Goal: Task Accomplishment & Management: Manage account settings

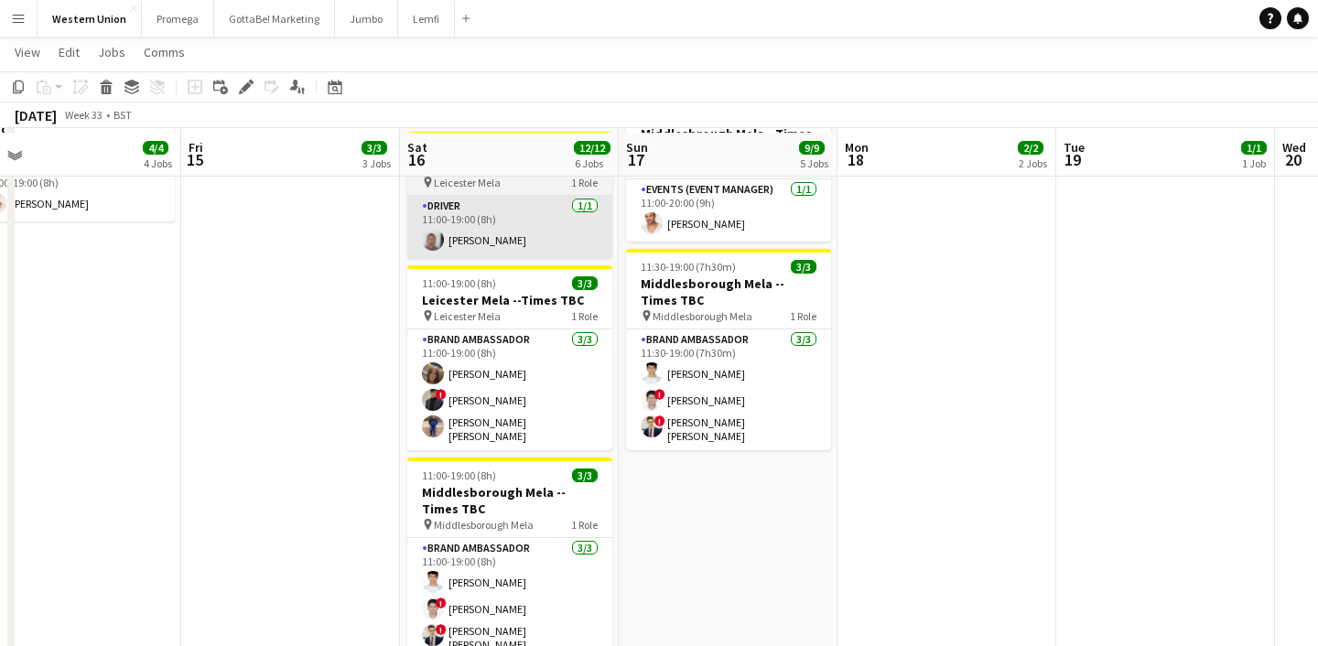
scroll to position [596, 0]
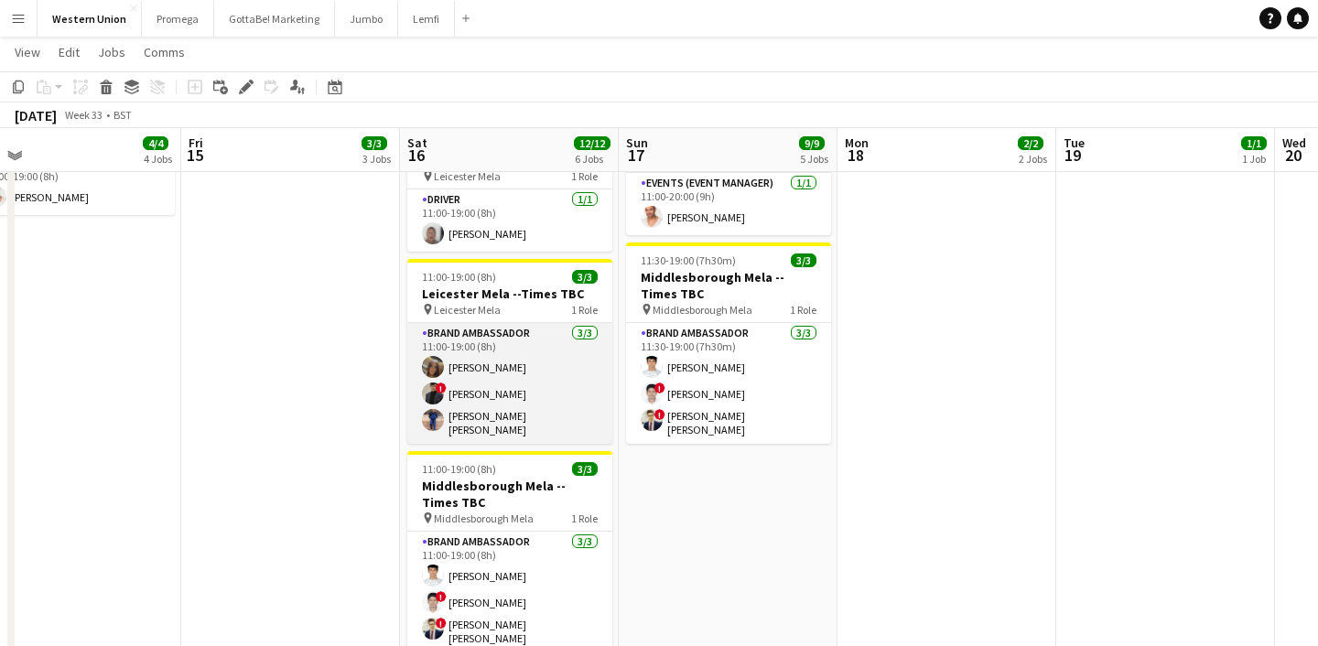
click at [511, 323] on app-card-role "Brand Ambassador [DATE] 11:00-19:00 (8h) [PERSON_NAME] ! [PERSON_NAME] [PERSON_…" at bounding box center [509, 383] width 205 height 121
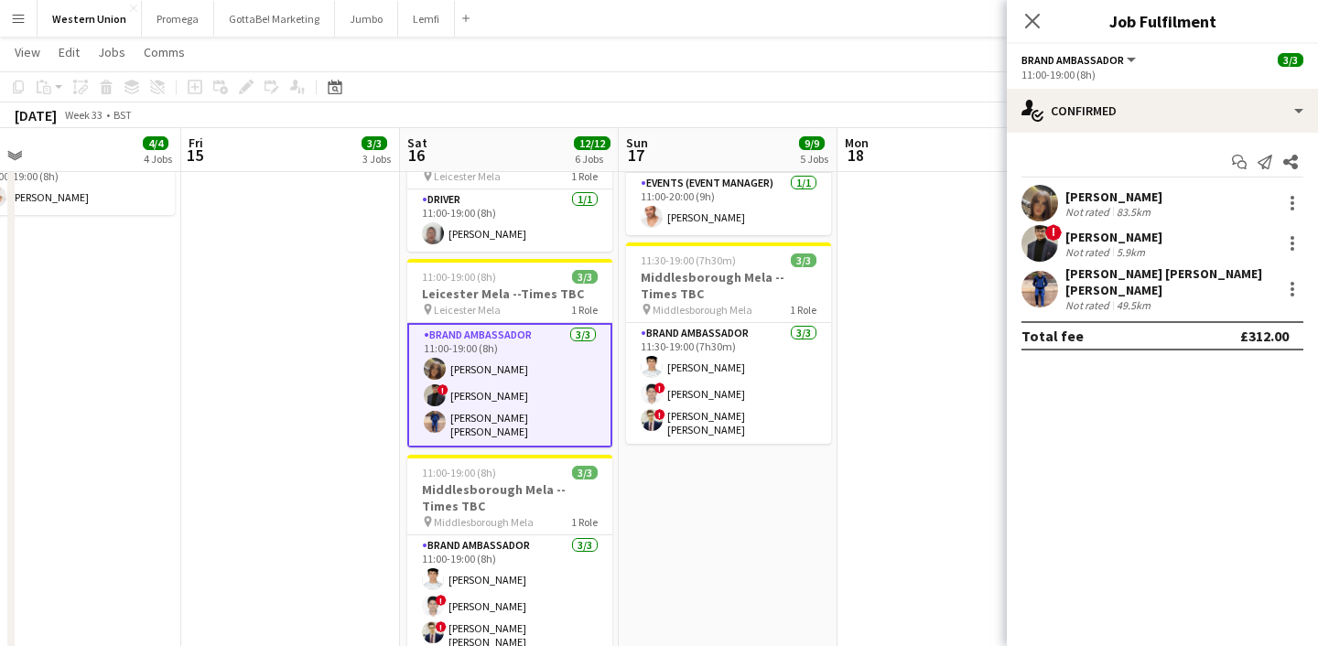
click at [1146, 189] on div "[PERSON_NAME]" at bounding box center [1114, 197] width 97 height 16
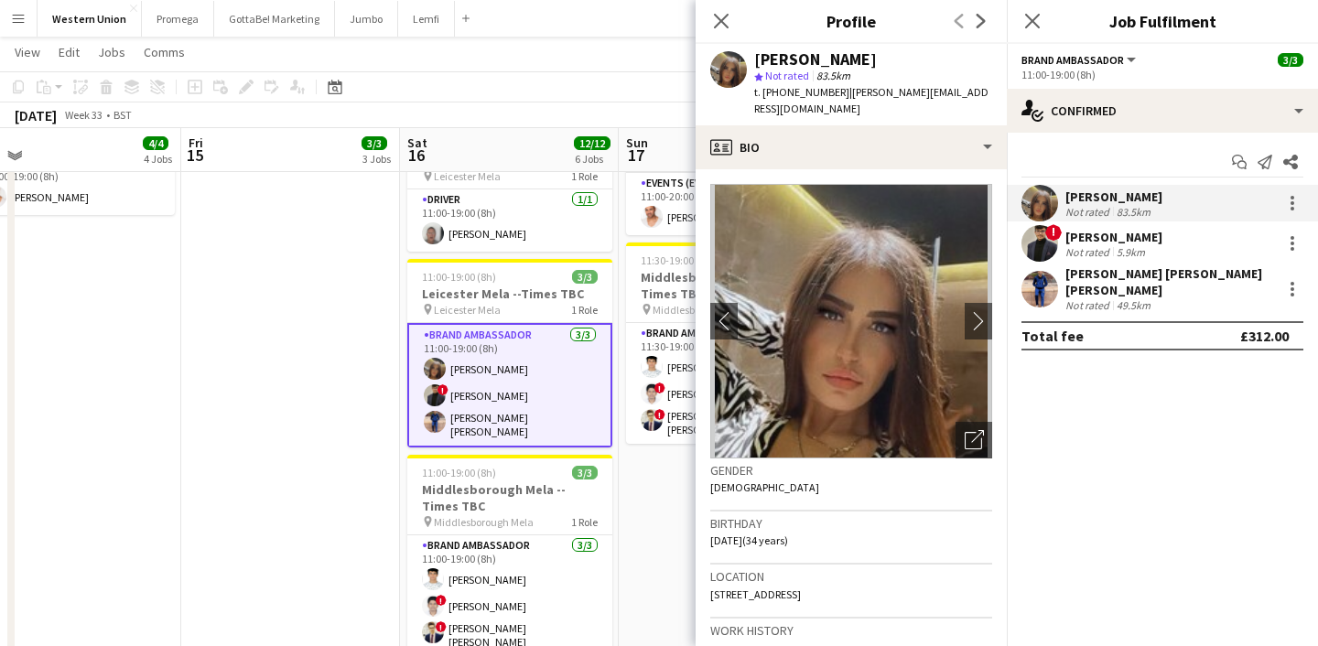
click at [1144, 240] on div "[PERSON_NAME]" at bounding box center [1114, 237] width 97 height 16
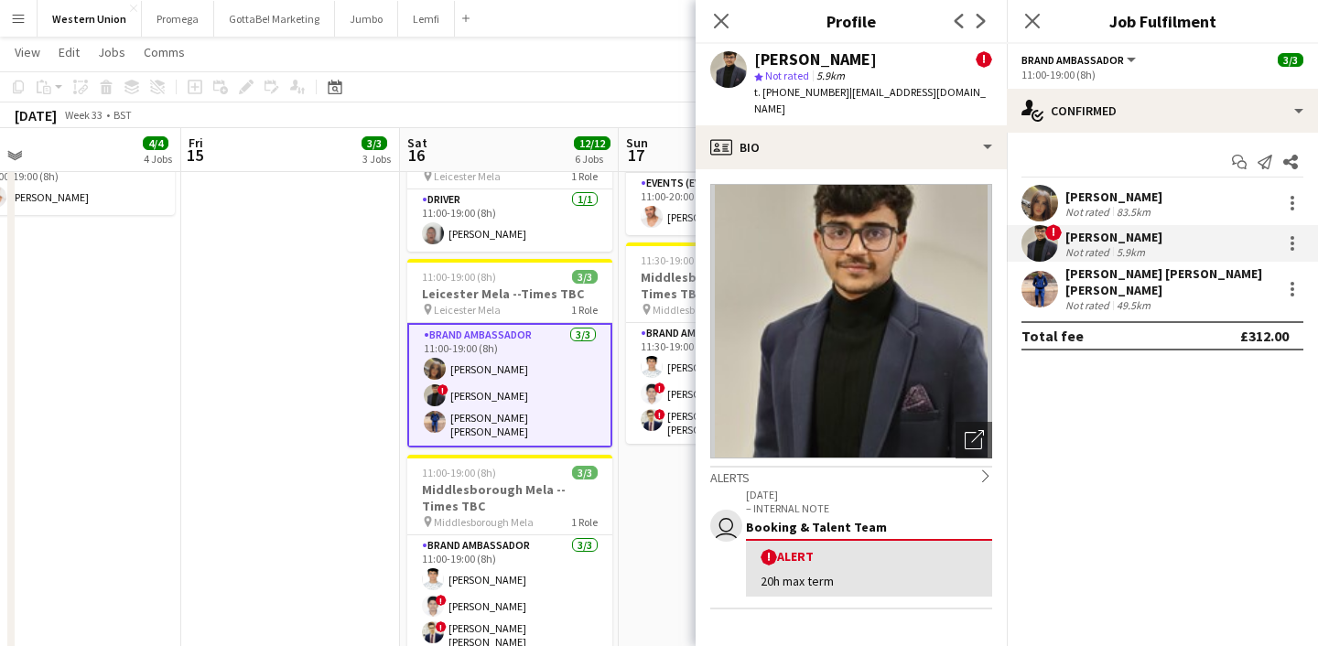
click at [1149, 276] on div "[PERSON_NAME] [PERSON_NAME] [PERSON_NAME]" at bounding box center [1170, 282] width 209 height 33
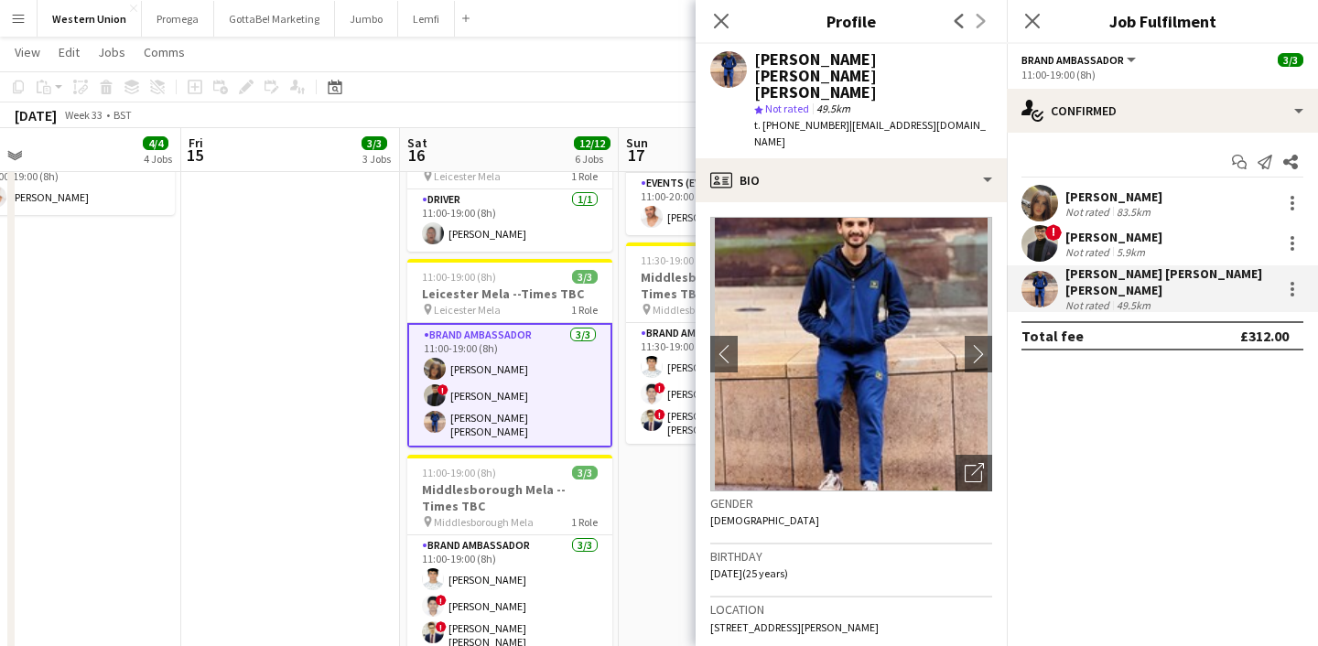
click at [1140, 247] on div "5.9km" at bounding box center [1131, 252] width 36 height 14
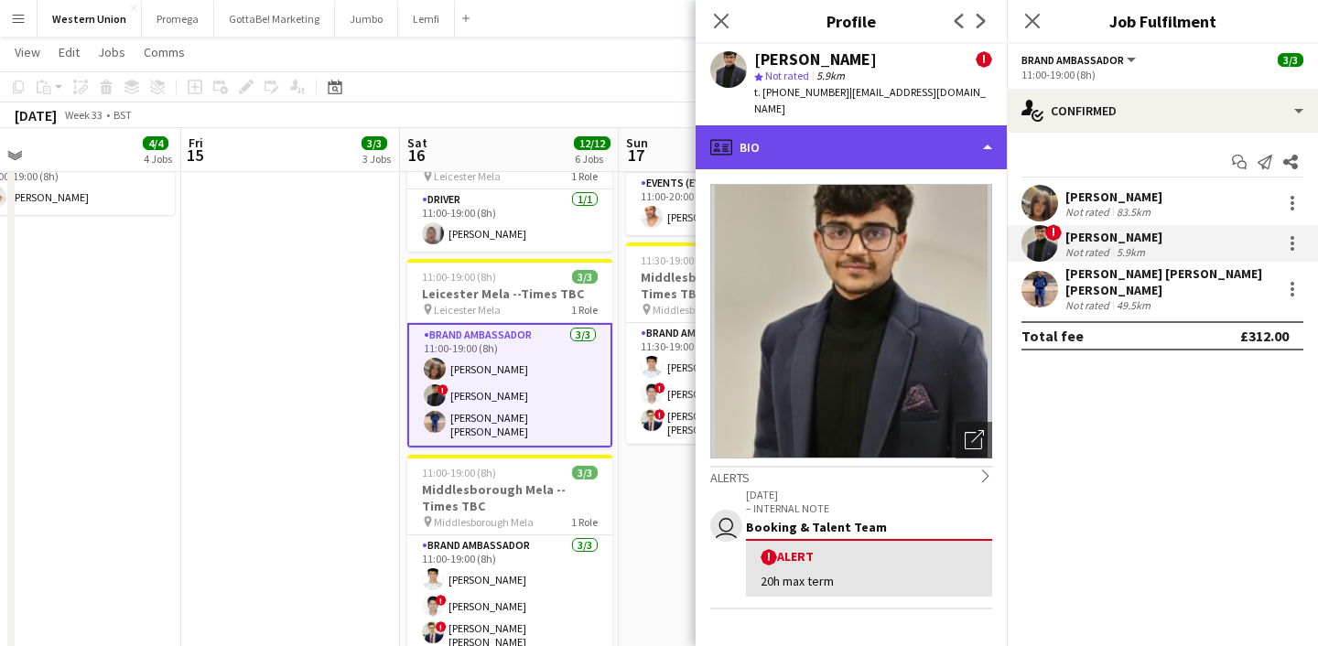
click at [922, 140] on div "profile Bio" at bounding box center [851, 147] width 311 height 44
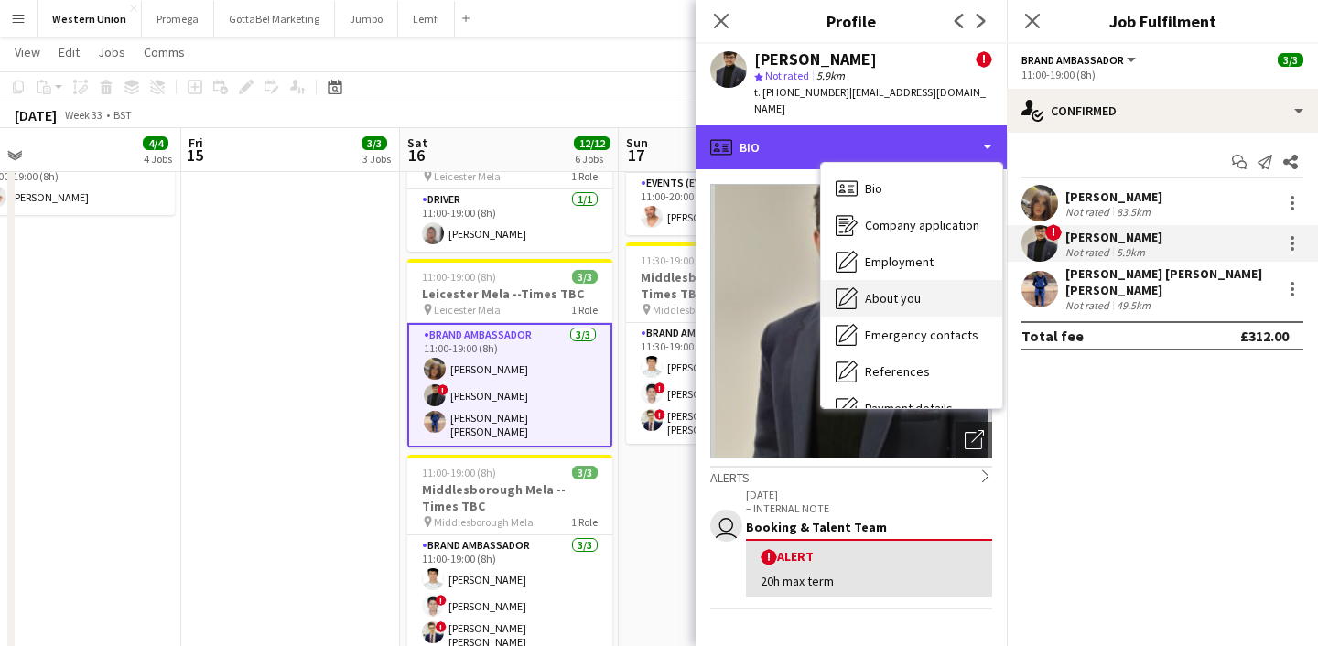
scroll to position [209, 0]
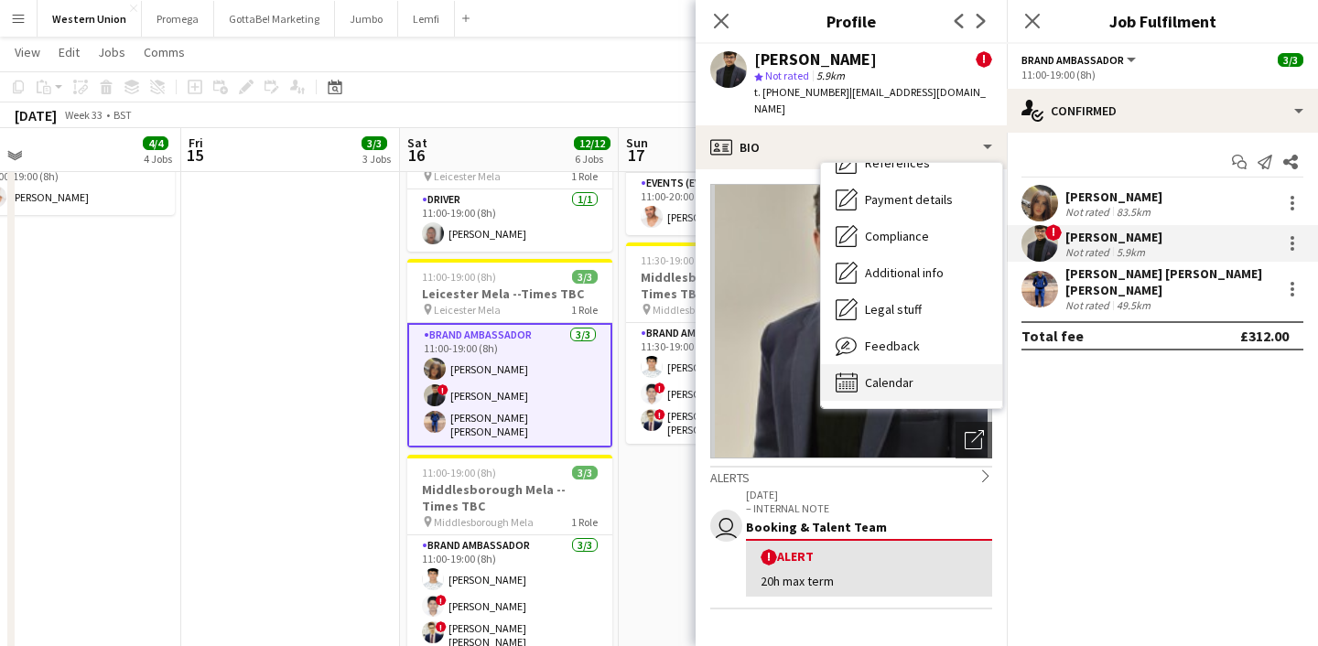
click at [894, 374] on span "Calendar" at bounding box center [889, 382] width 49 height 16
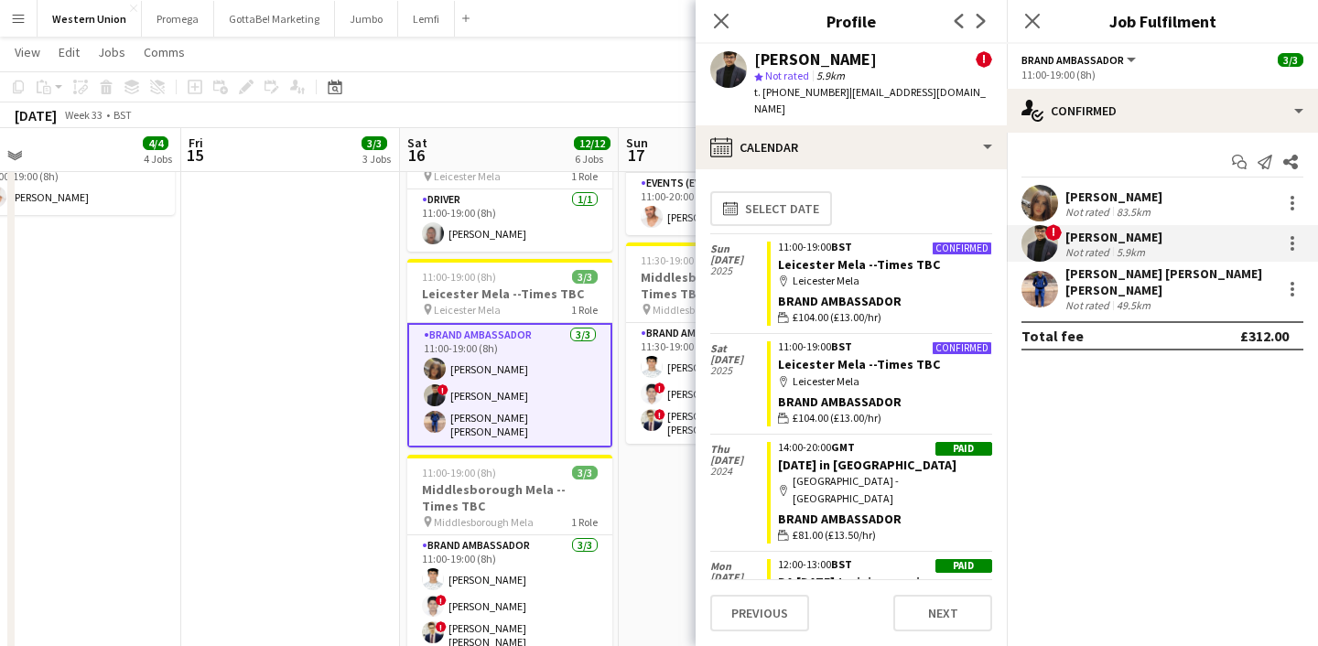
scroll to position [18, 0]
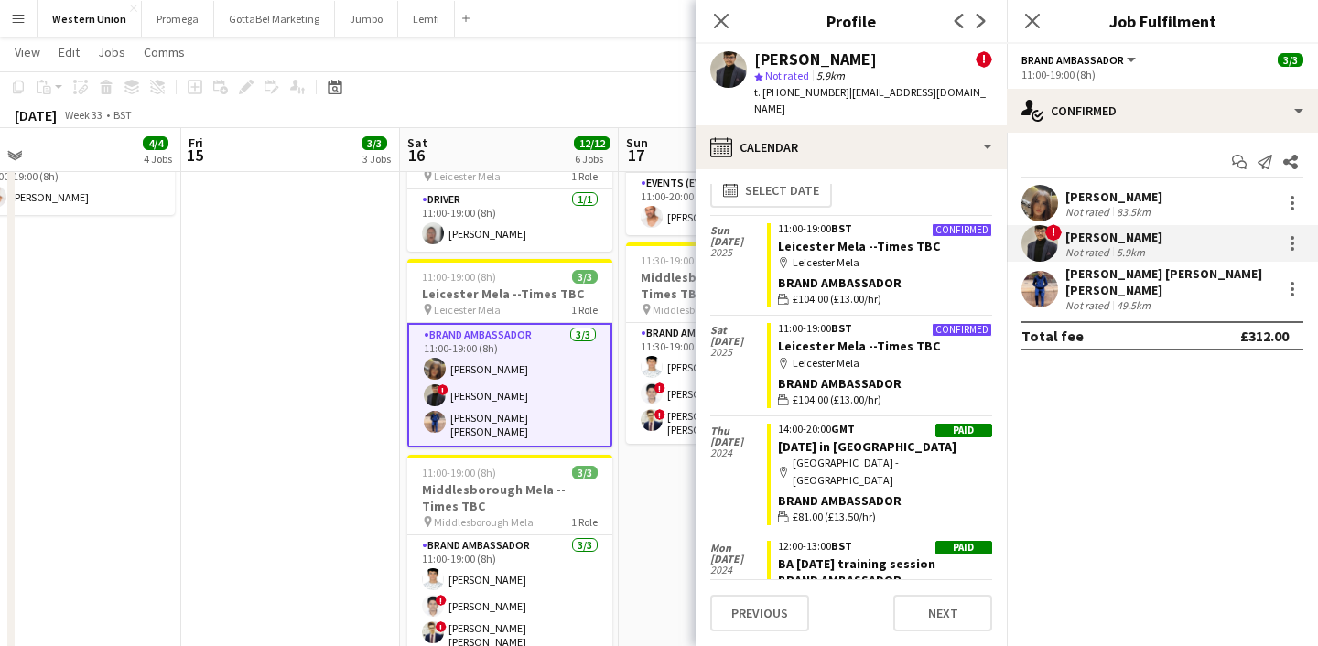
click at [1143, 272] on div "[PERSON_NAME] [PERSON_NAME] [PERSON_NAME]" at bounding box center [1170, 282] width 209 height 33
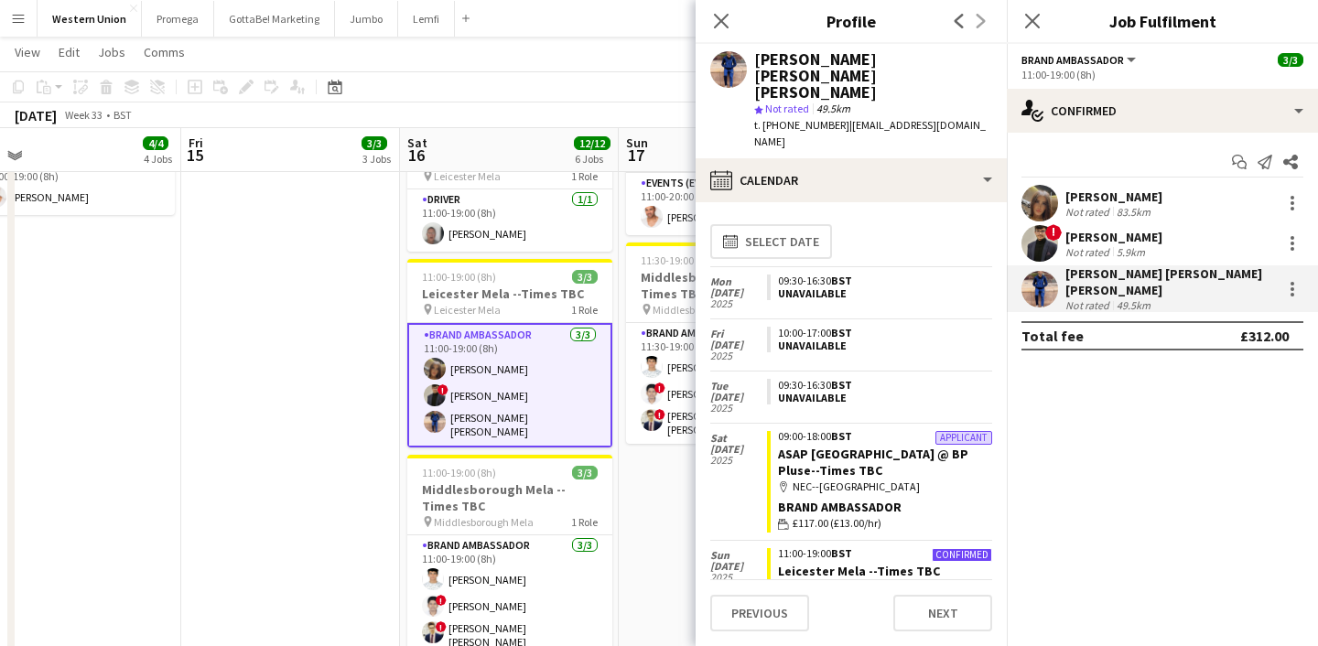
click at [1115, 202] on div "[PERSON_NAME]" at bounding box center [1114, 197] width 97 height 16
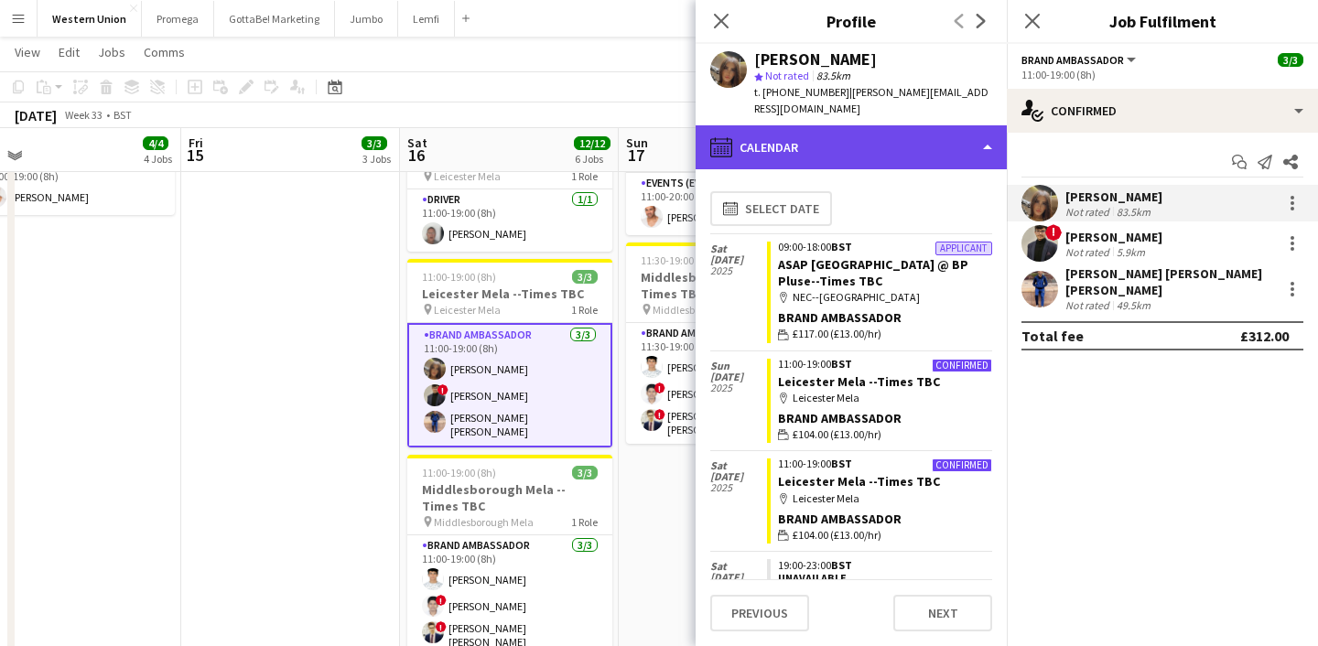
click at [982, 132] on div "calendar-full Calendar" at bounding box center [851, 147] width 311 height 44
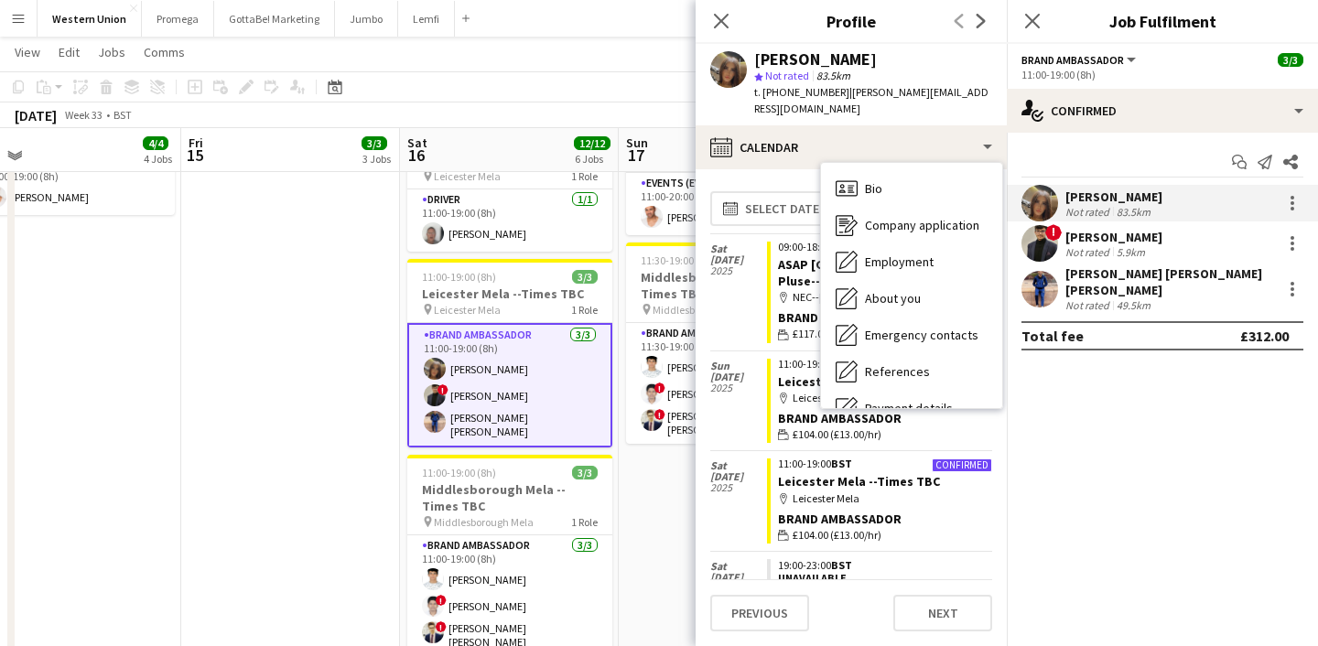
click at [1083, 434] on mat-expansion-panel "check Confirmed Start chat Send notification Share [PERSON_NAME] Not rated 83.5…" at bounding box center [1162, 390] width 311 height 514
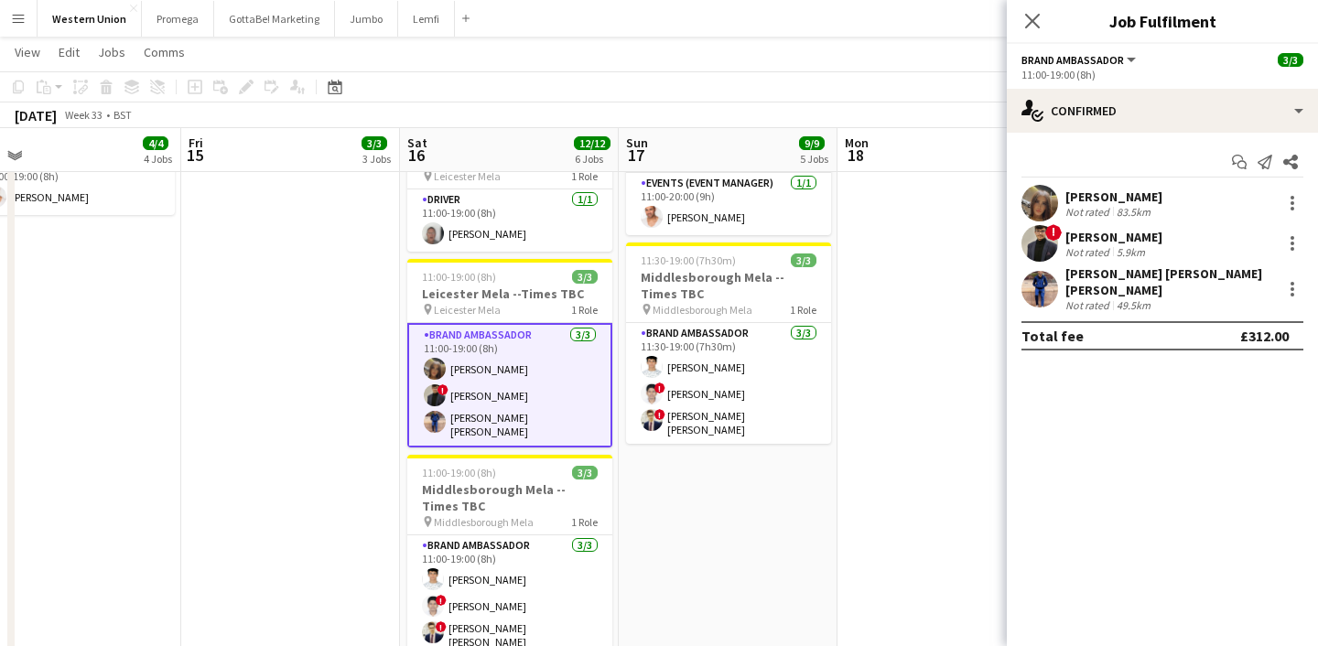
click at [1085, 194] on div "[PERSON_NAME]" at bounding box center [1114, 197] width 97 height 16
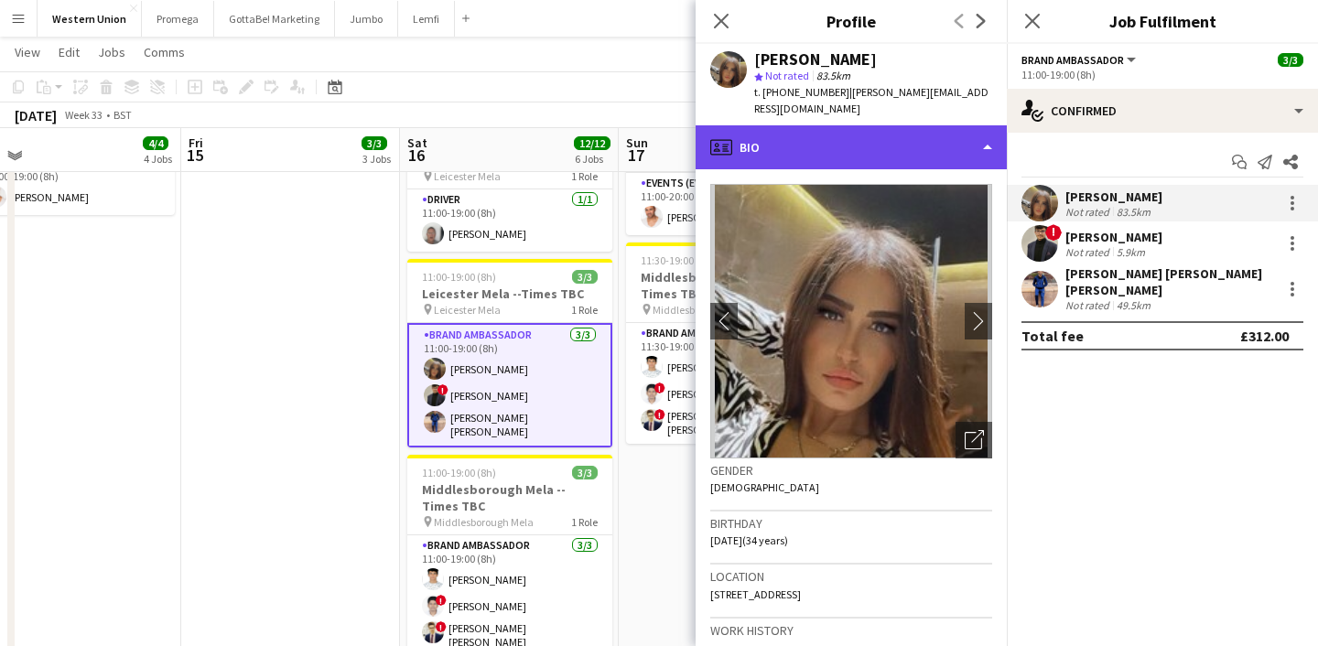
click at [960, 136] on div "profile Bio" at bounding box center [851, 147] width 311 height 44
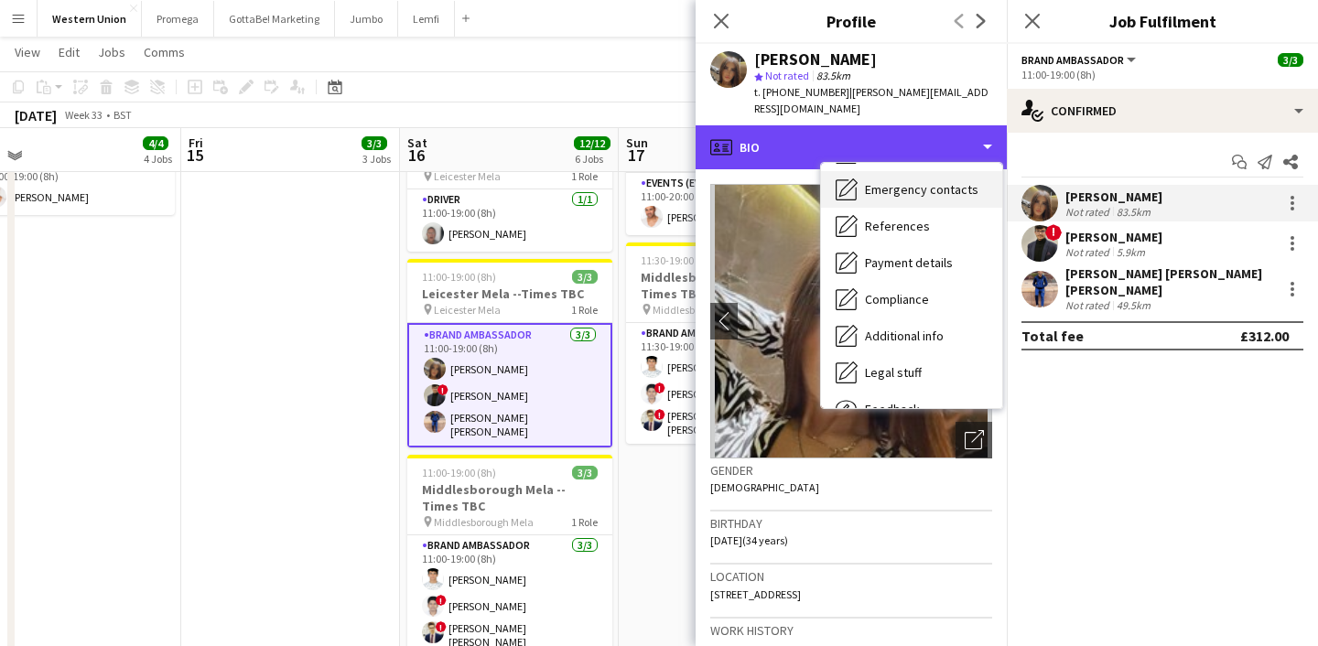
scroll to position [209, 0]
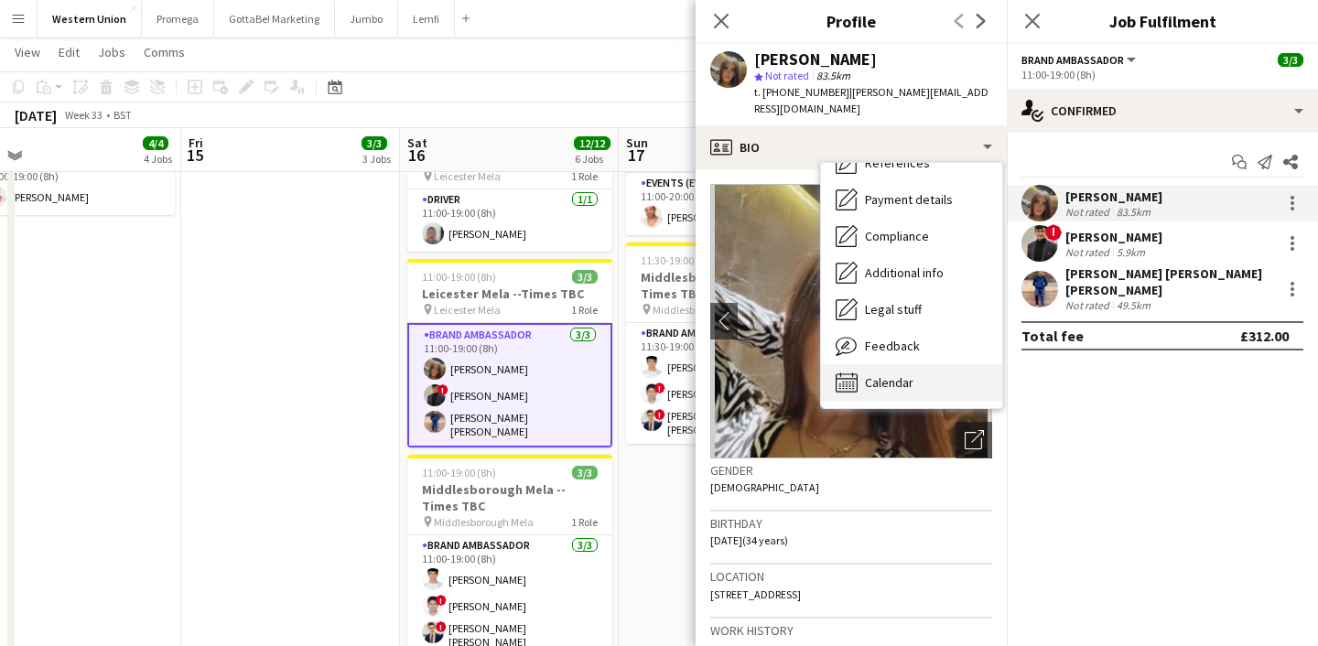
click at [907, 374] on span "Calendar" at bounding box center [889, 382] width 49 height 16
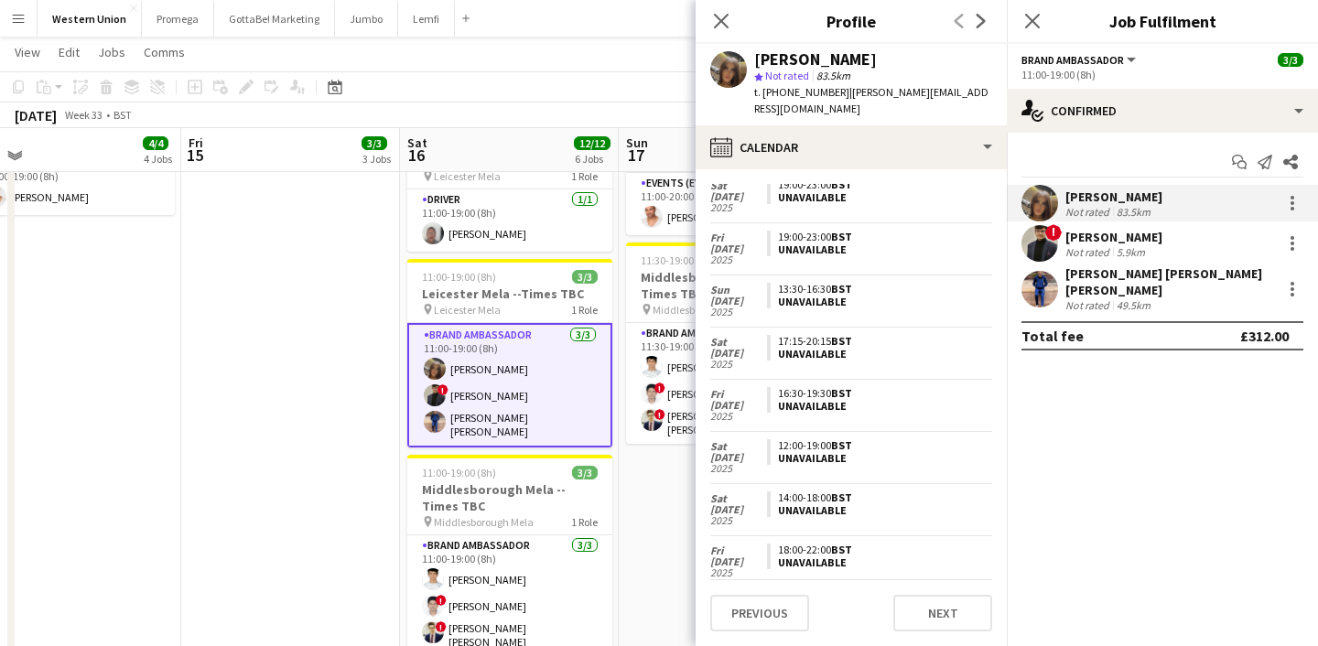
scroll to position [0, 0]
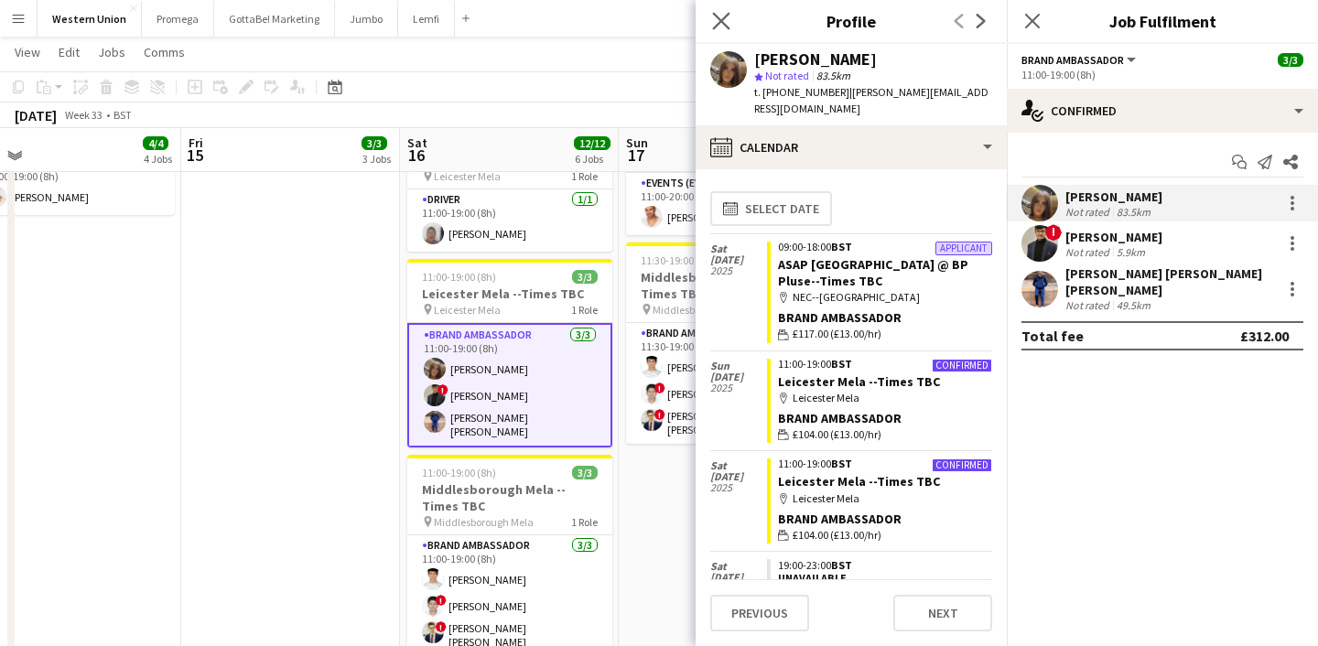
click at [730, 26] on icon "Close pop-in" at bounding box center [720, 20] width 17 height 17
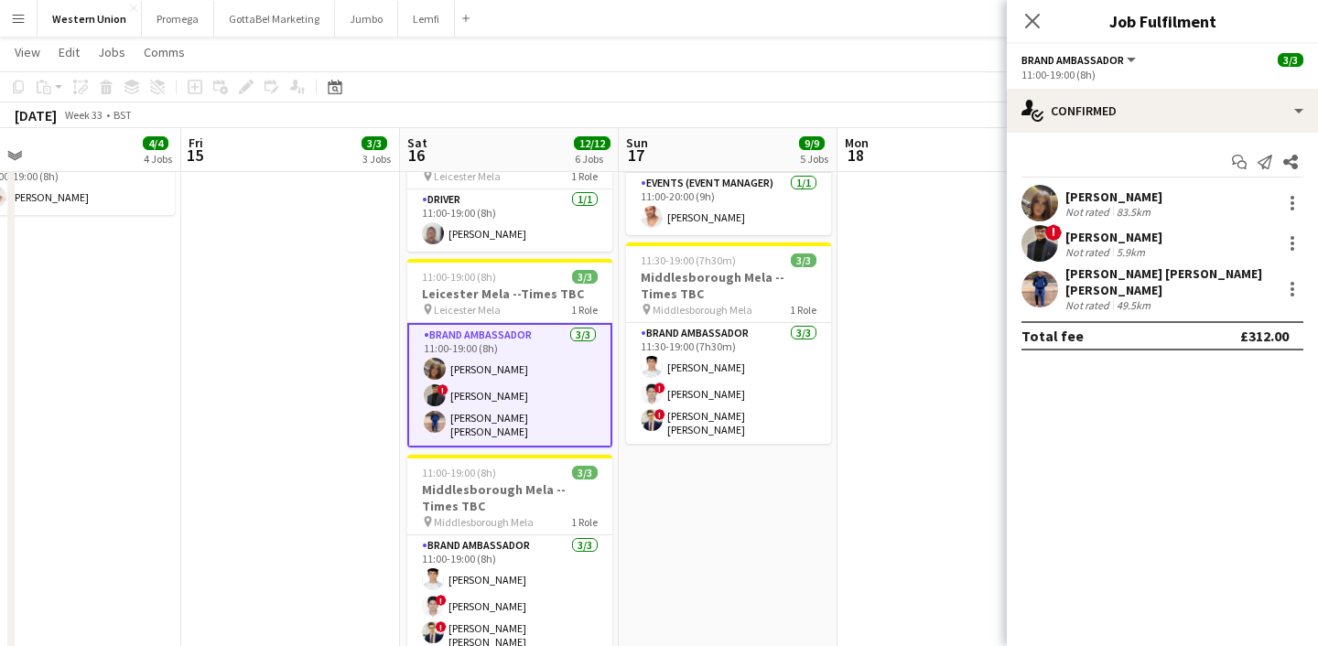
click at [1045, 16] on div "Close pop-in" at bounding box center [1032, 21] width 51 height 42
click at [1035, 22] on icon at bounding box center [1032, 20] width 17 height 17
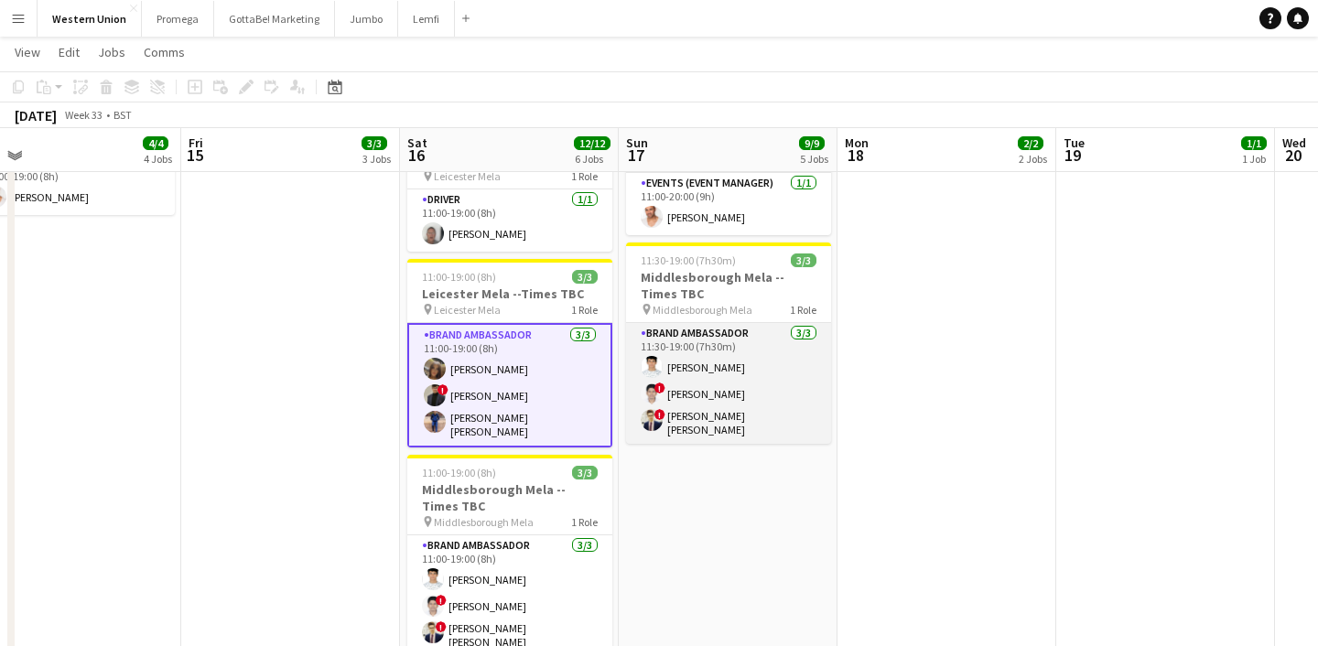
click at [723, 391] on app-card-role "Brand Ambassador [DATE] 11:30-19:00 (7h30m) [PERSON_NAME] ! [PERSON_NAME] ! [PE…" at bounding box center [728, 383] width 205 height 121
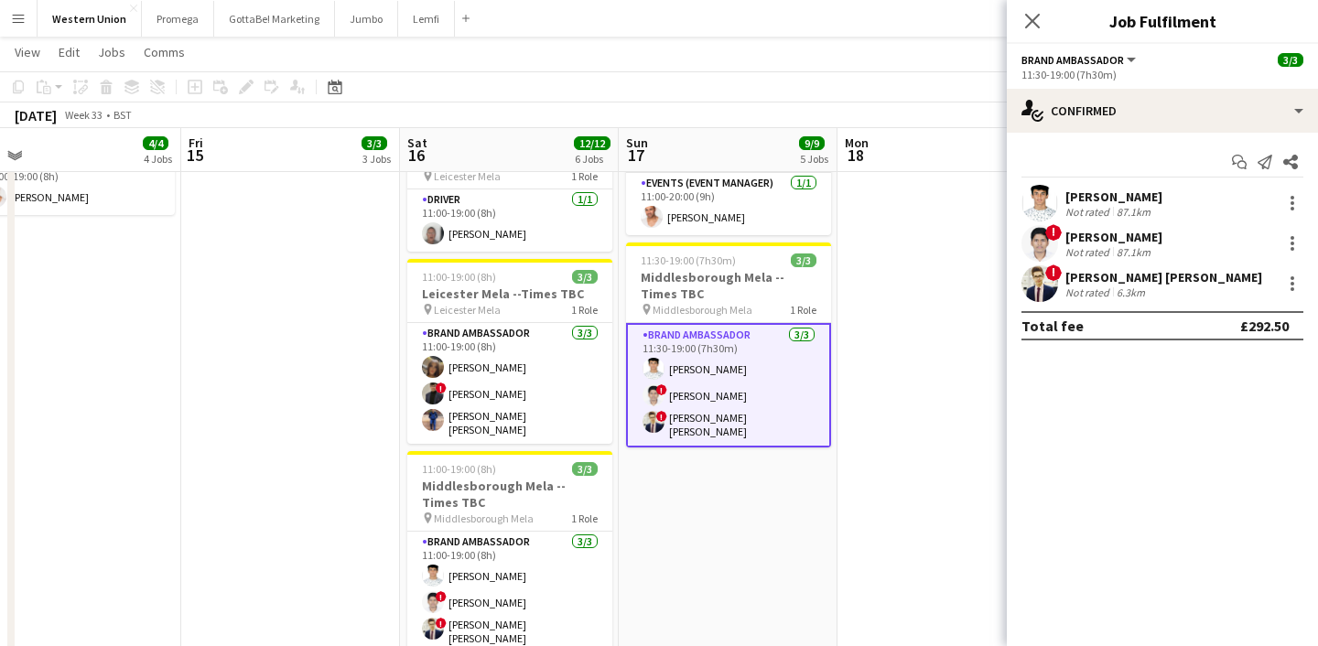
click at [1099, 232] on div "[PERSON_NAME]" at bounding box center [1114, 237] width 97 height 16
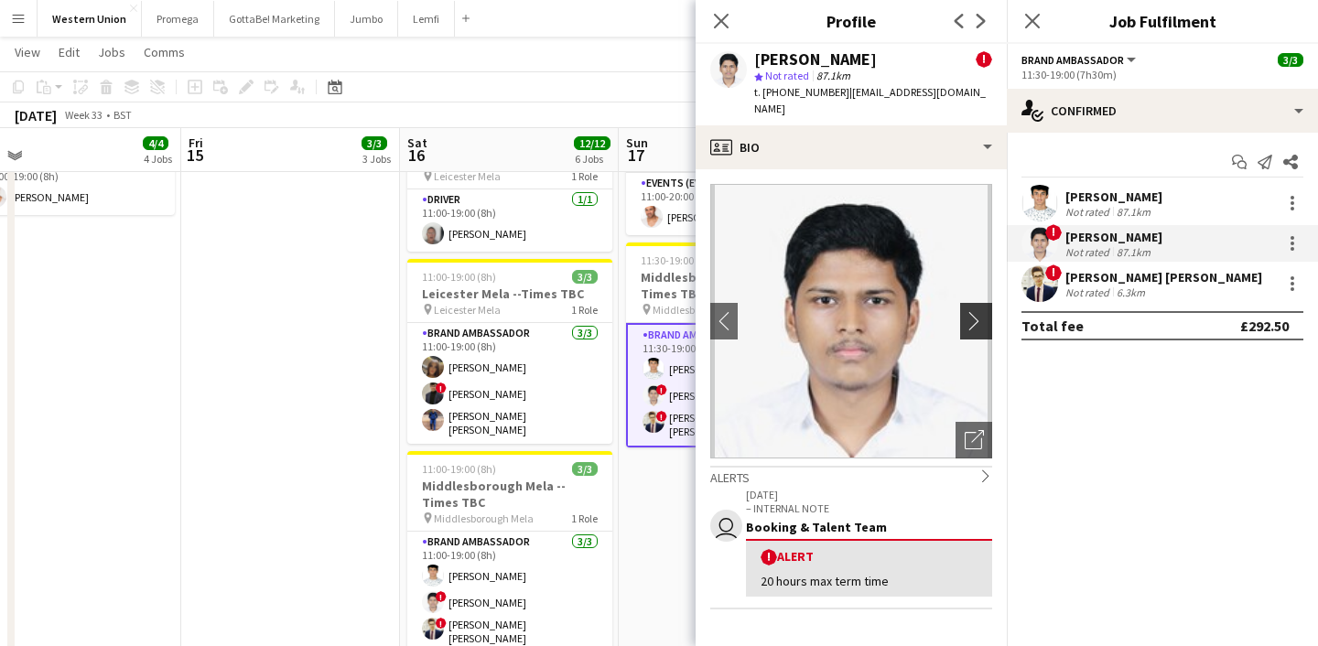
click at [971, 312] on app-icon "chevron-right" at bounding box center [979, 320] width 28 height 19
click at [721, 19] on icon at bounding box center [720, 20] width 17 height 17
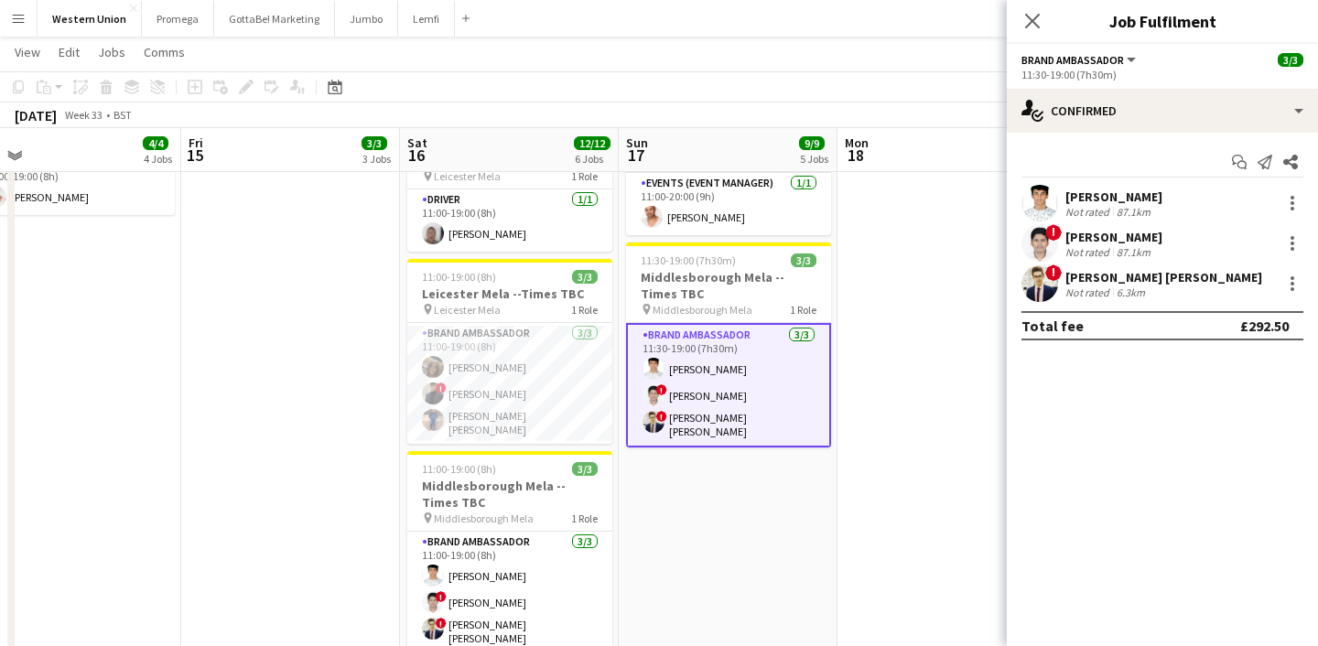
click at [1122, 195] on div "[PERSON_NAME]" at bounding box center [1114, 197] width 97 height 16
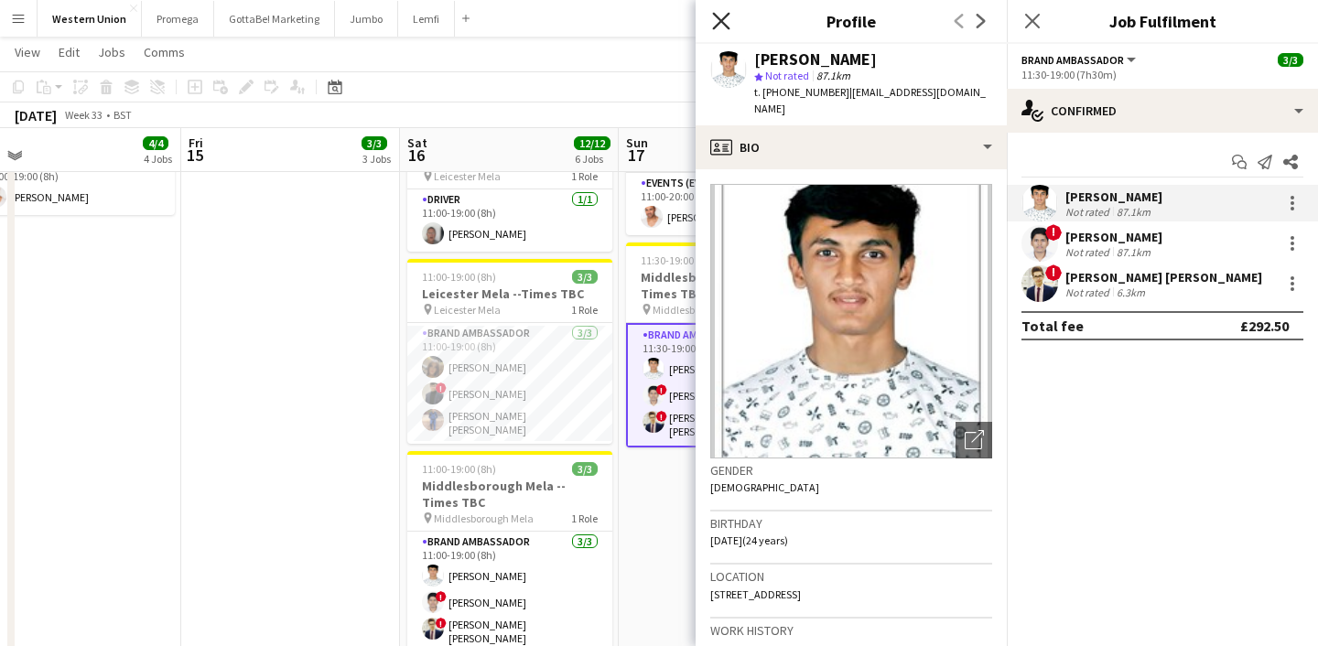
click at [727, 16] on icon "Close pop-in" at bounding box center [720, 20] width 17 height 17
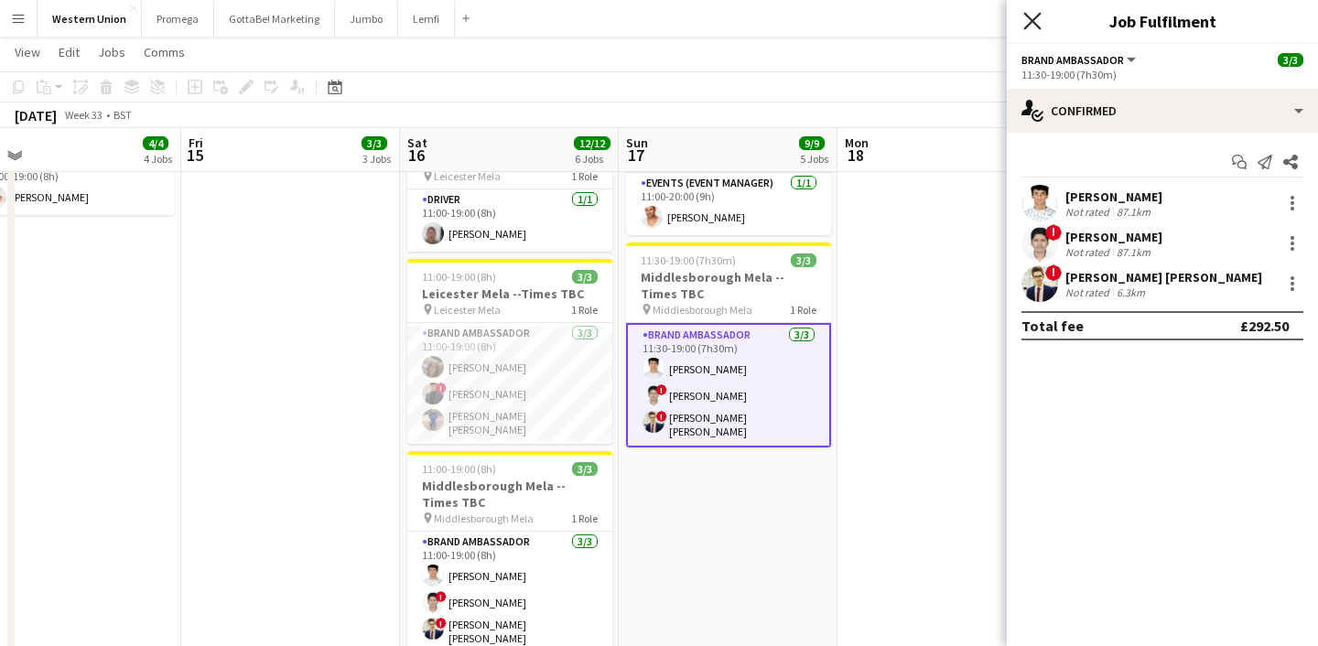
click at [1031, 19] on icon at bounding box center [1032, 20] width 17 height 17
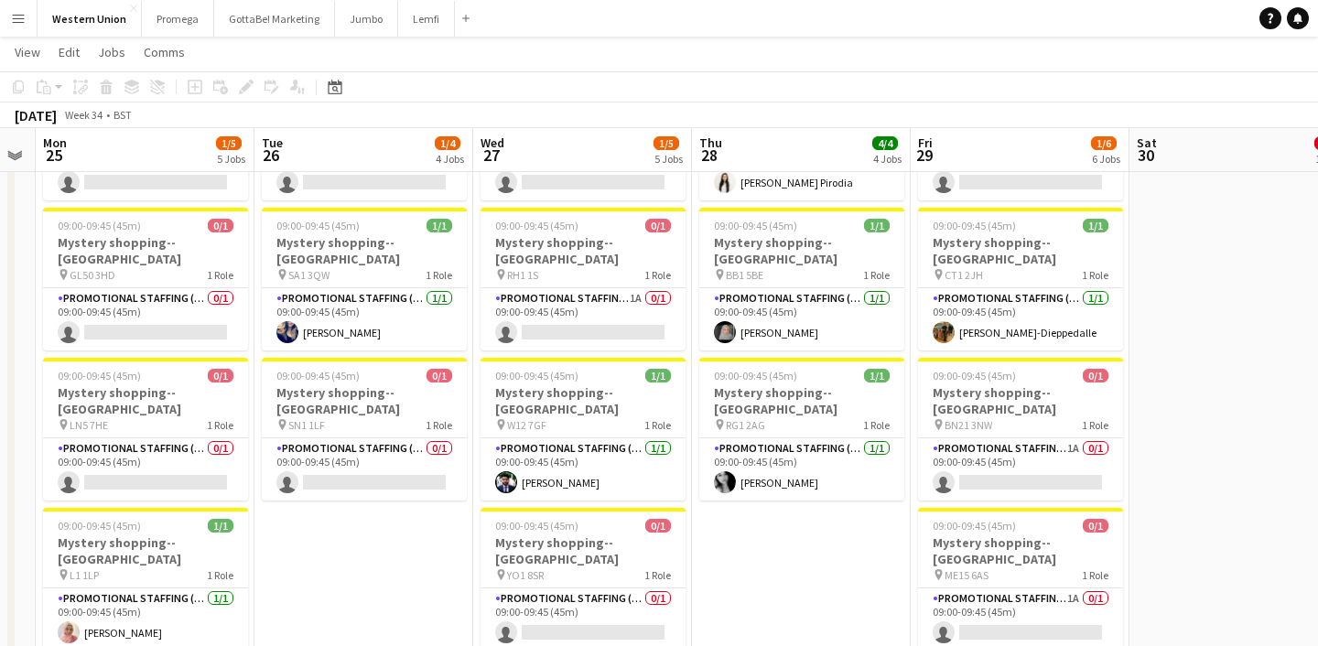
scroll to position [311, 0]
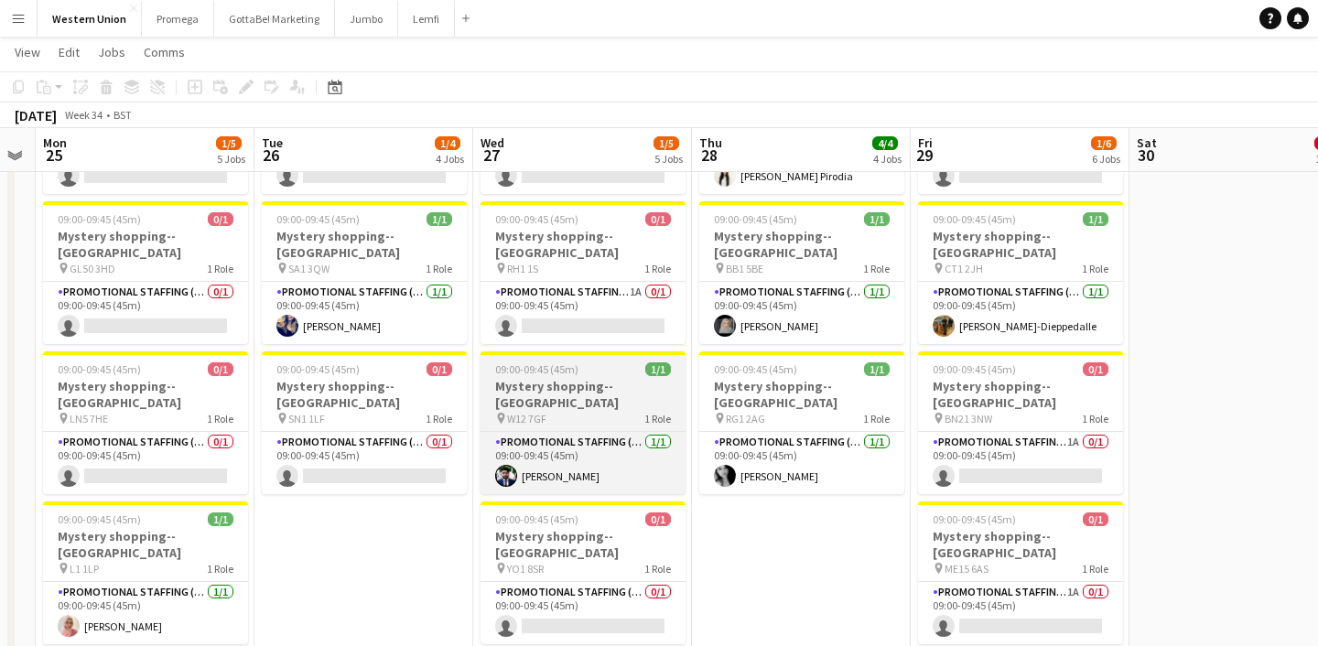
click at [580, 378] on h3 "Mystery shopping--[GEOGRAPHIC_DATA]" at bounding box center [583, 394] width 205 height 33
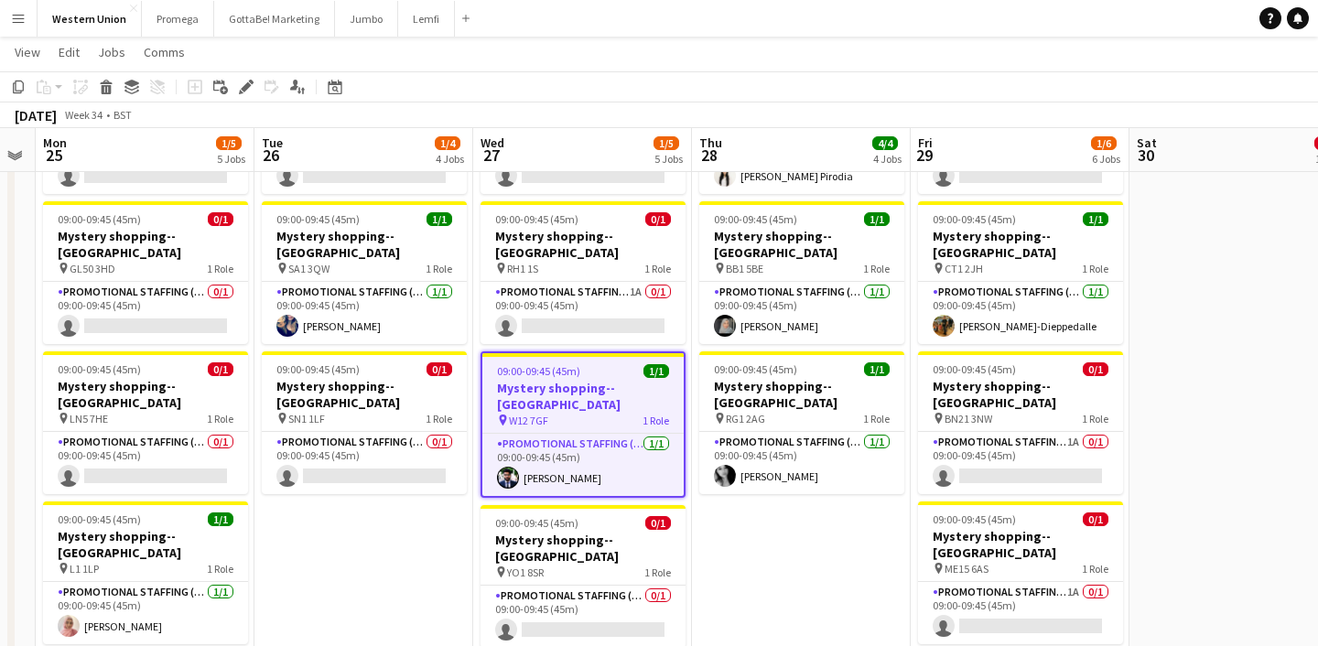
click at [582, 380] on h3 "Mystery shopping--[GEOGRAPHIC_DATA]" at bounding box center [582, 396] width 201 height 33
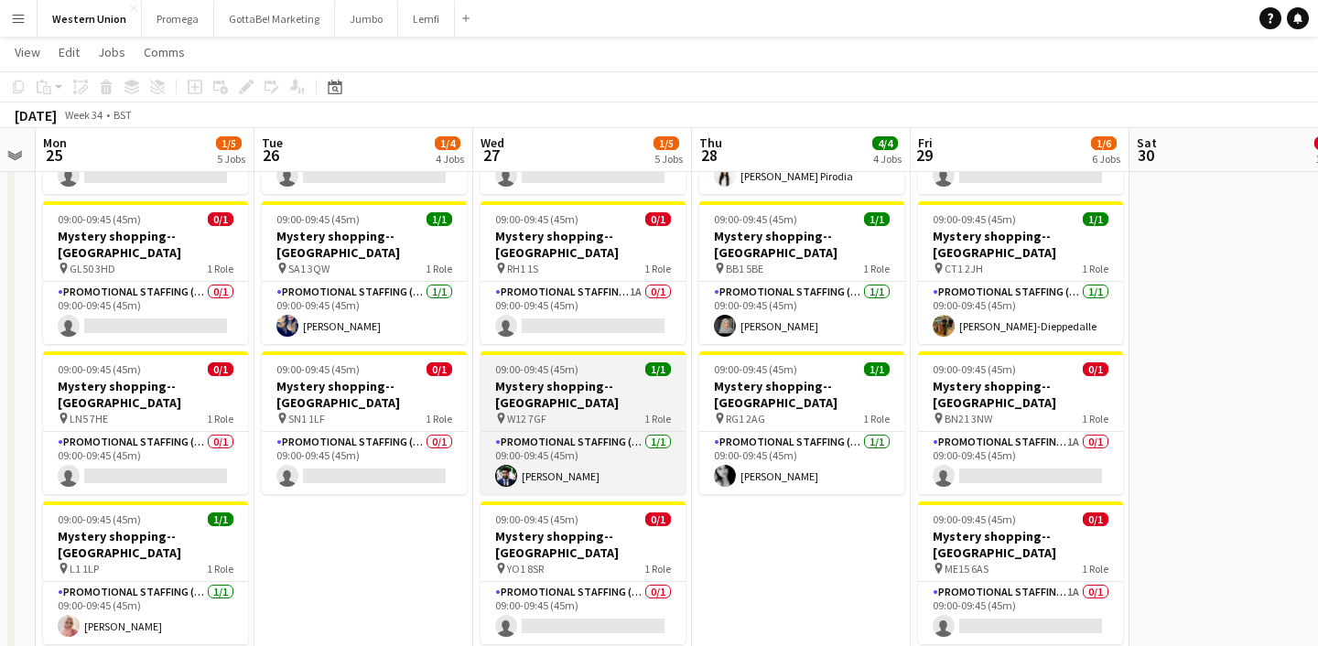
click at [582, 378] on h3 "Mystery shopping--[GEOGRAPHIC_DATA]" at bounding box center [583, 394] width 205 height 33
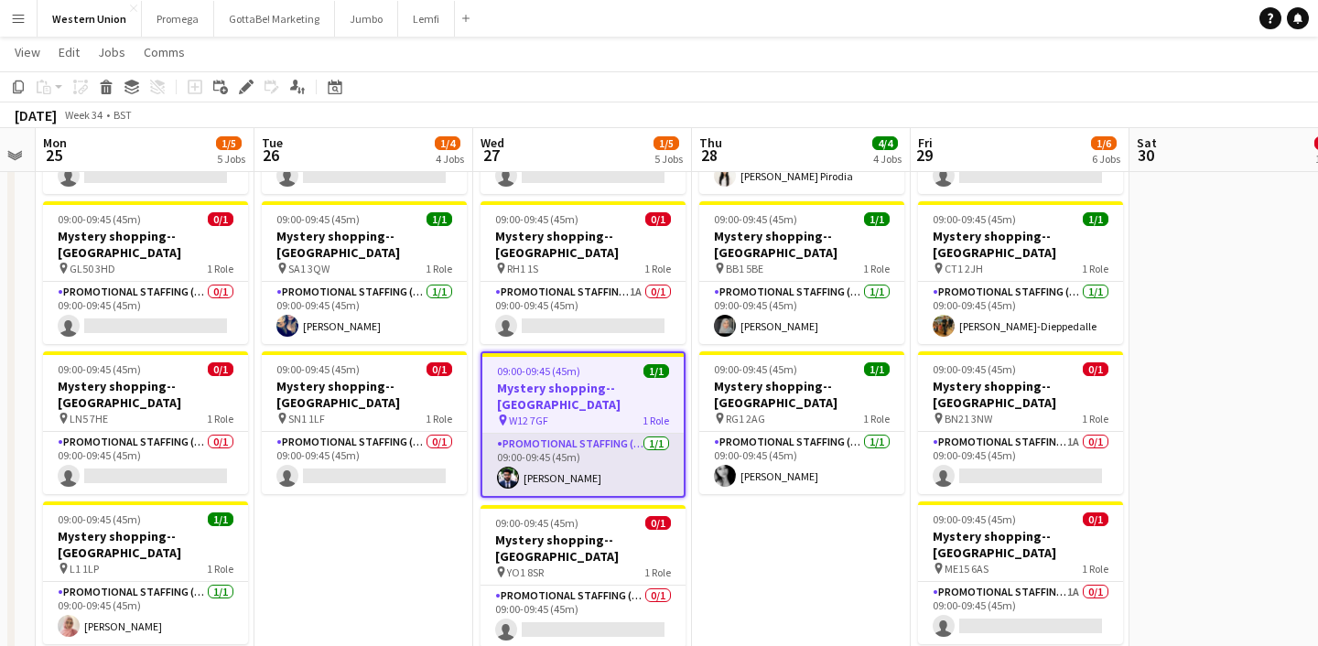
click at [556, 434] on app-card-role "Promotional Staffing (Mystery Shopper) [DATE] 09:00-09:45 (45m) [PERSON_NAME]" at bounding box center [582, 465] width 201 height 62
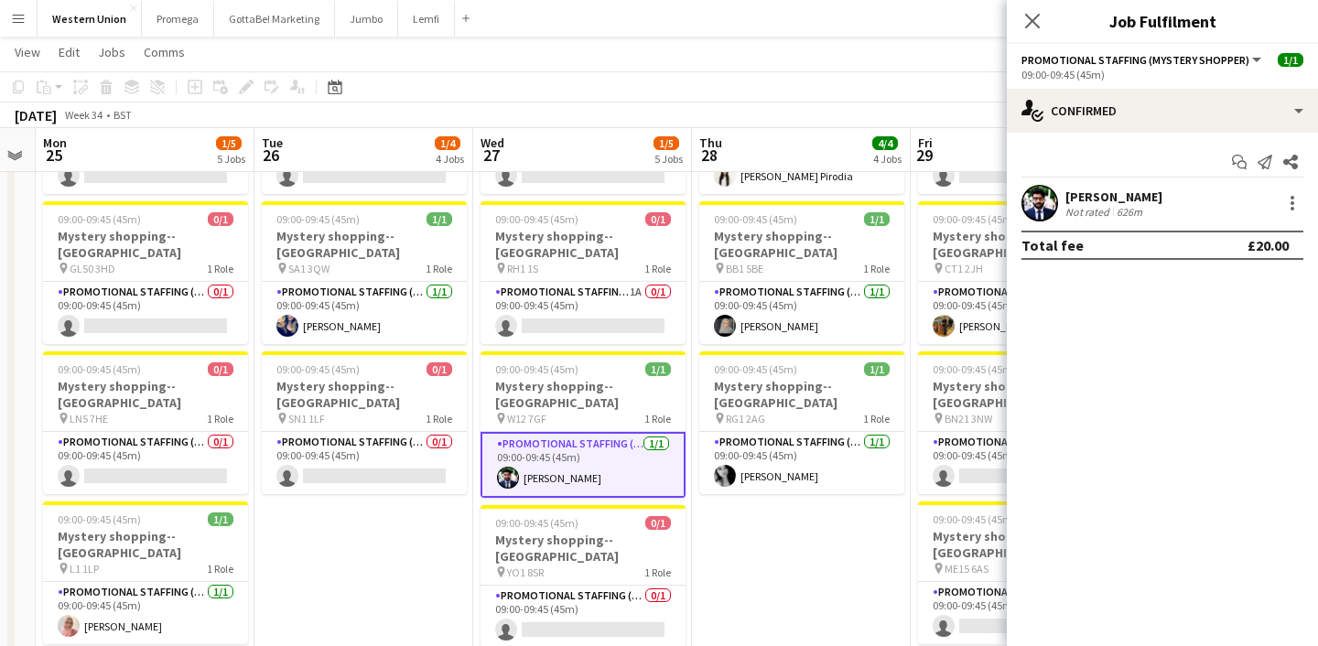
click at [1123, 196] on div "[PERSON_NAME]" at bounding box center [1114, 197] width 97 height 16
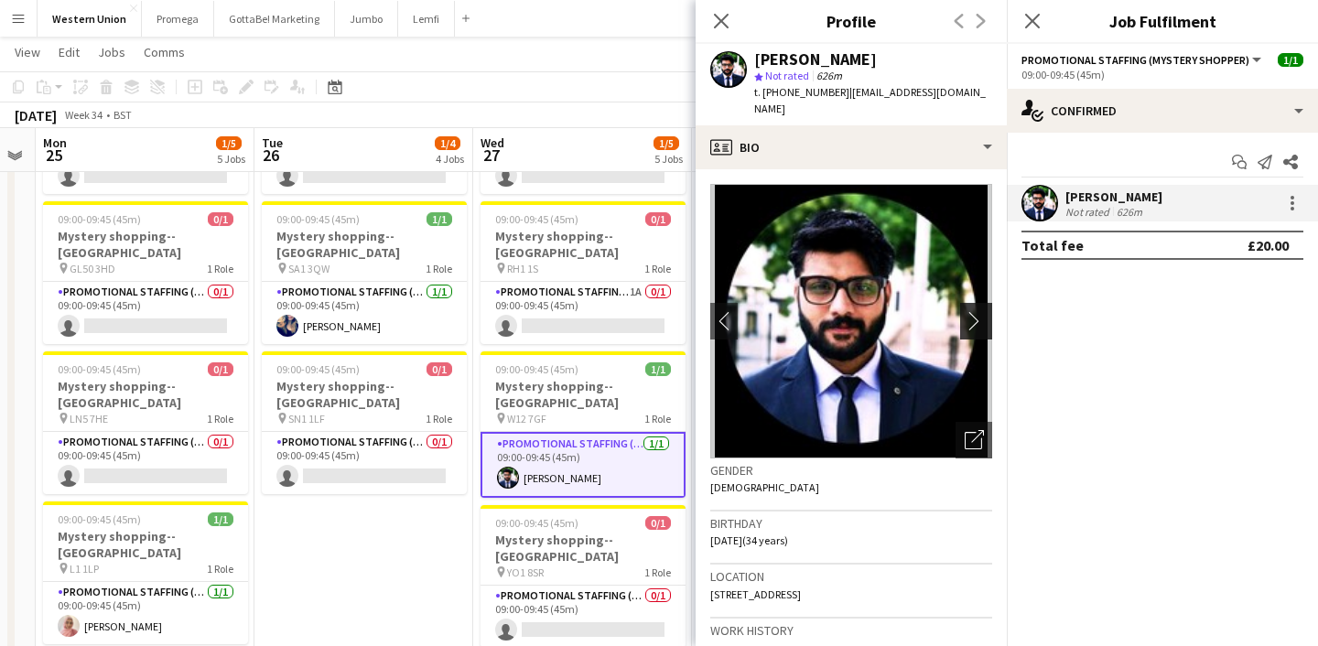
click at [979, 303] on button "chevron-right" at bounding box center [978, 321] width 37 height 37
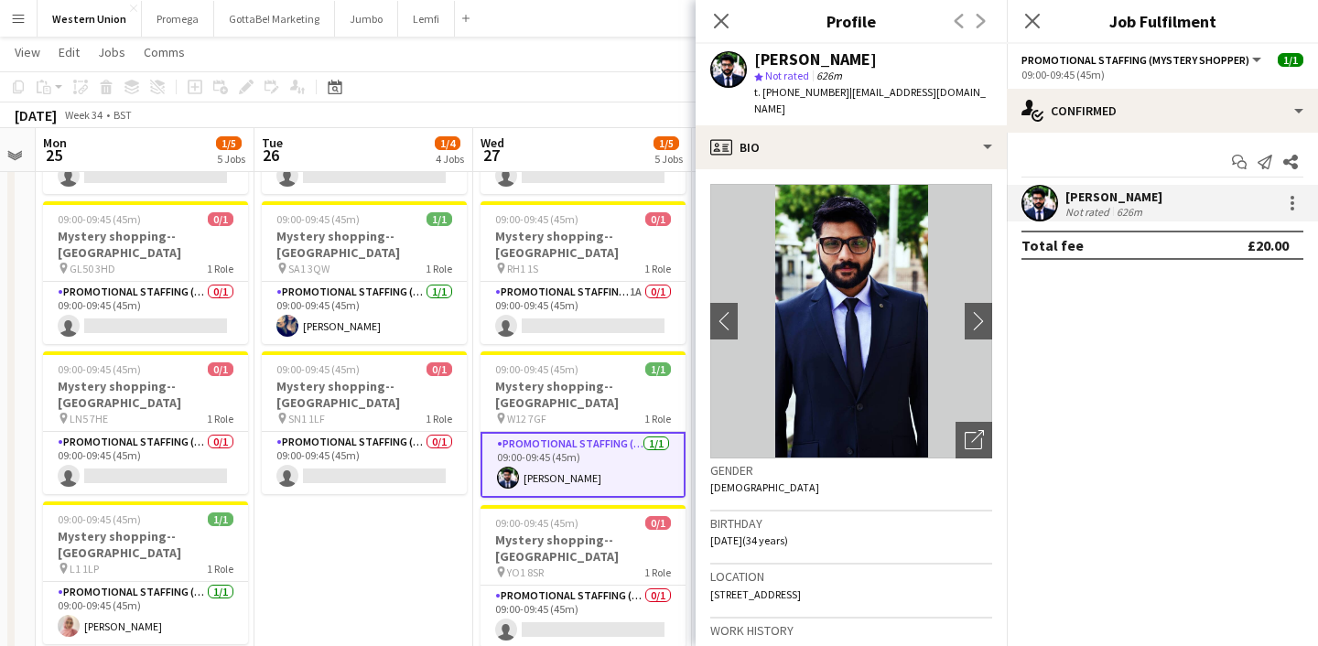
click at [956, 287] on img at bounding box center [851, 321] width 282 height 275
click at [977, 311] on app-icon "chevron-right" at bounding box center [979, 320] width 28 height 19
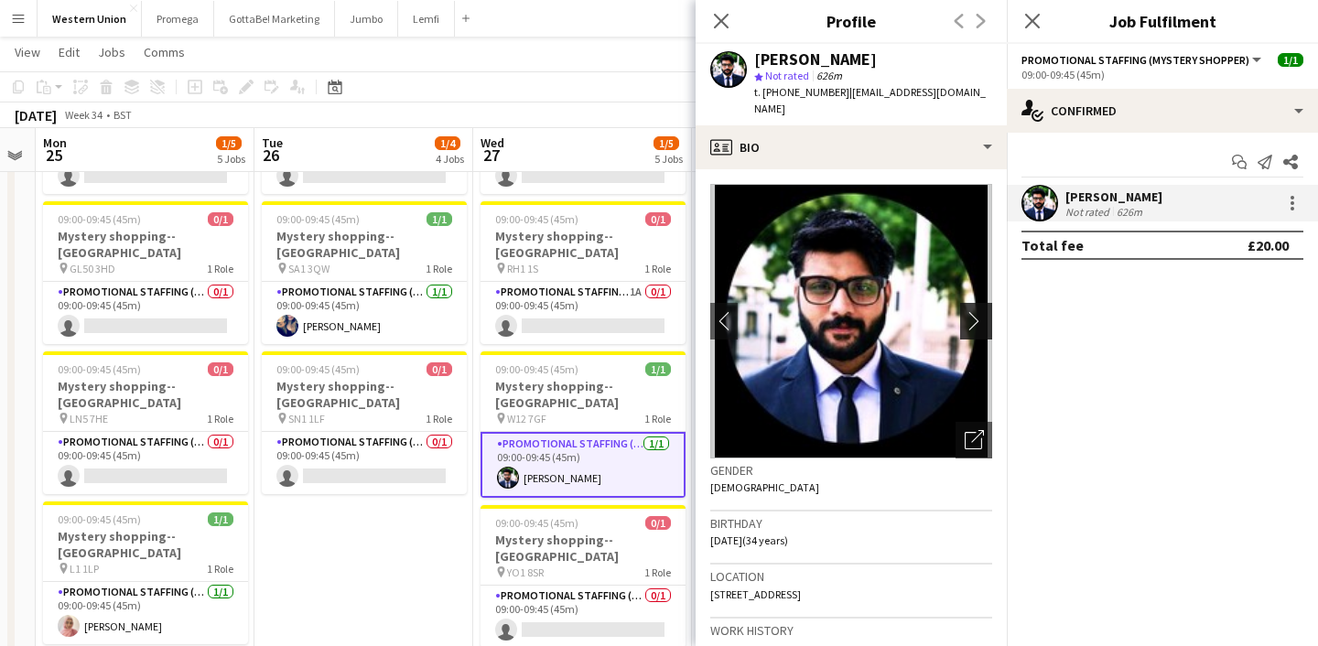
click at [977, 311] on app-icon "chevron-right" at bounding box center [979, 320] width 28 height 19
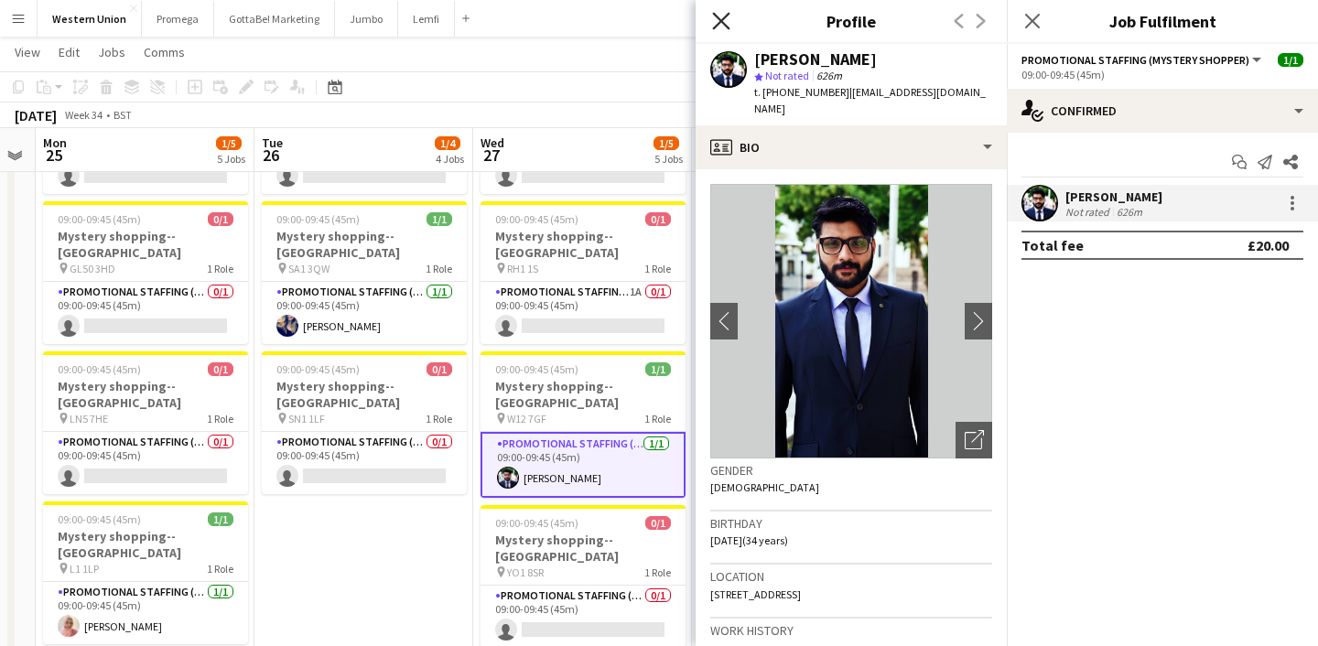
click at [728, 23] on icon "Close pop-in" at bounding box center [720, 20] width 17 height 17
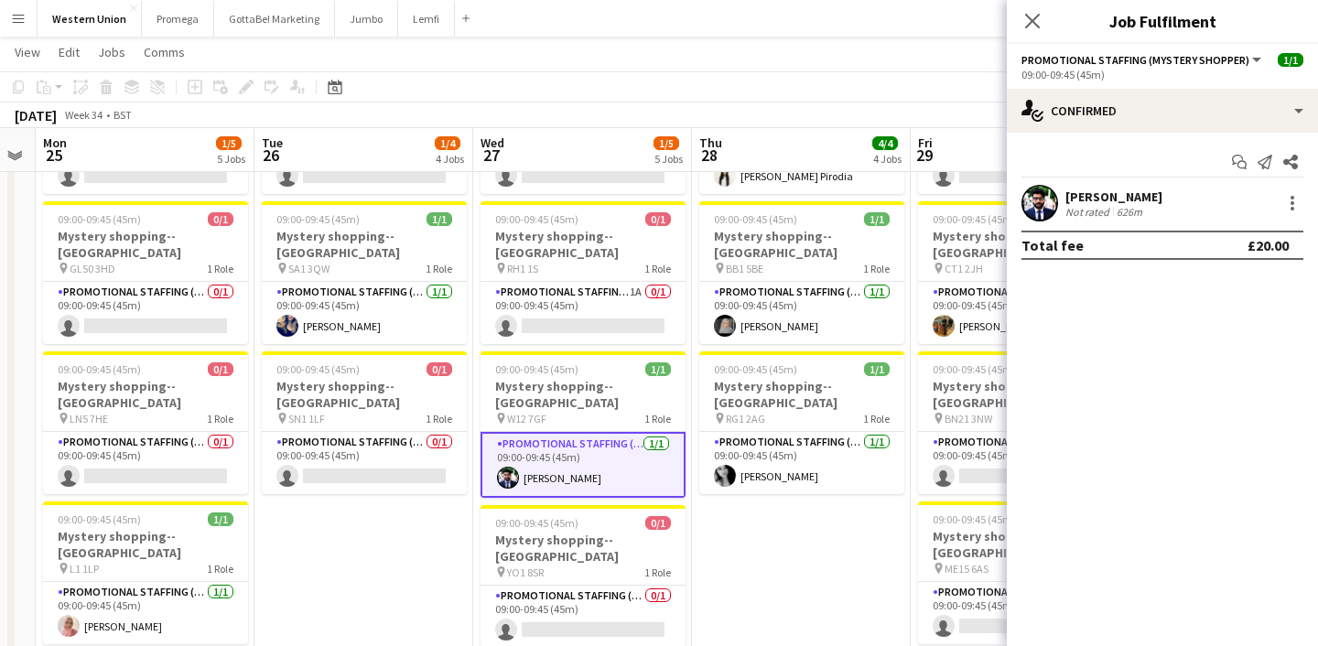
click at [1046, 12] on div "Close pop-in" at bounding box center [1032, 21] width 51 height 42
click at [1044, 13] on div "Close pop-in" at bounding box center [1032, 21] width 51 height 42
click at [1040, 13] on icon at bounding box center [1032, 20] width 17 height 17
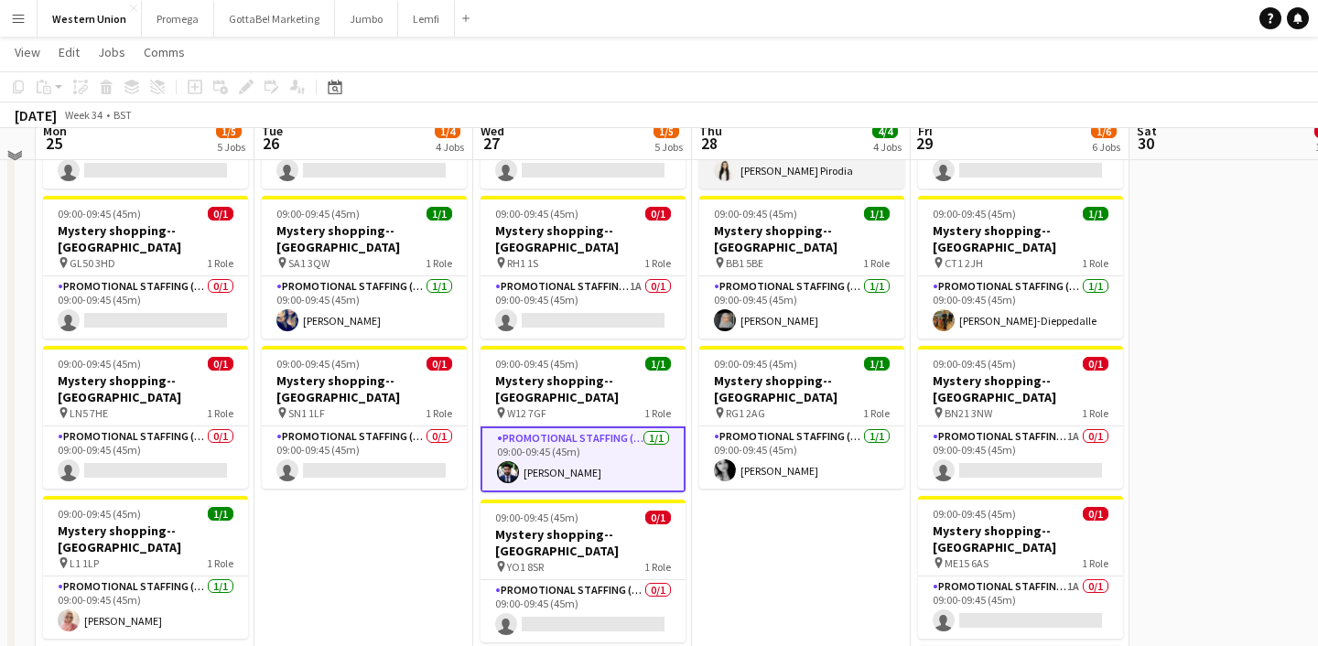
scroll to position [291, 0]
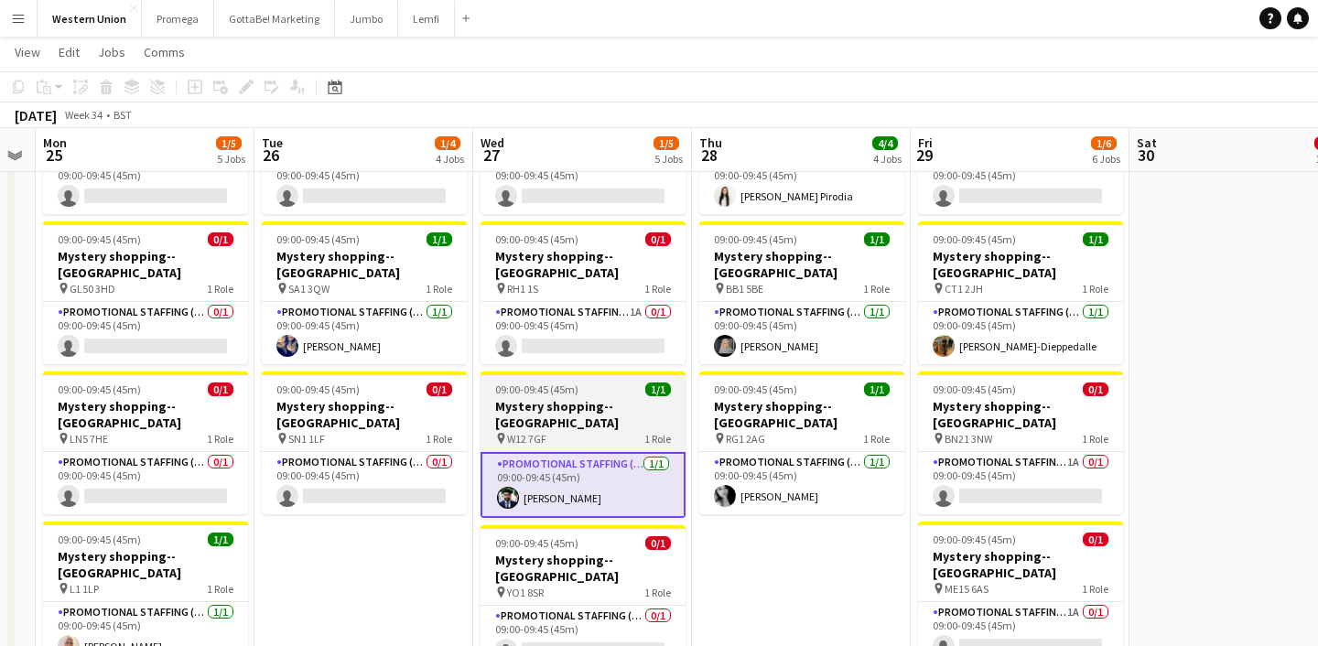
click at [587, 383] on div "09:00-09:45 (45m) 1/1" at bounding box center [583, 390] width 205 height 14
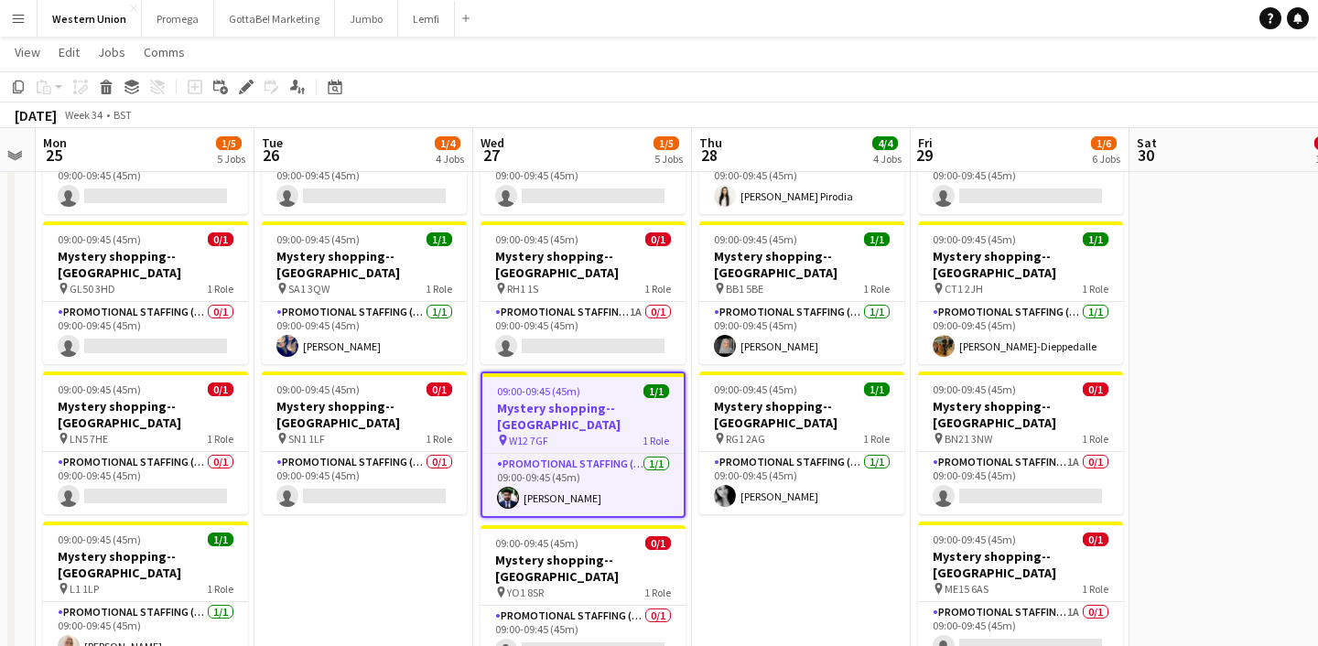
click at [593, 433] on div "pin W12 7GF 1 Role" at bounding box center [582, 440] width 201 height 15
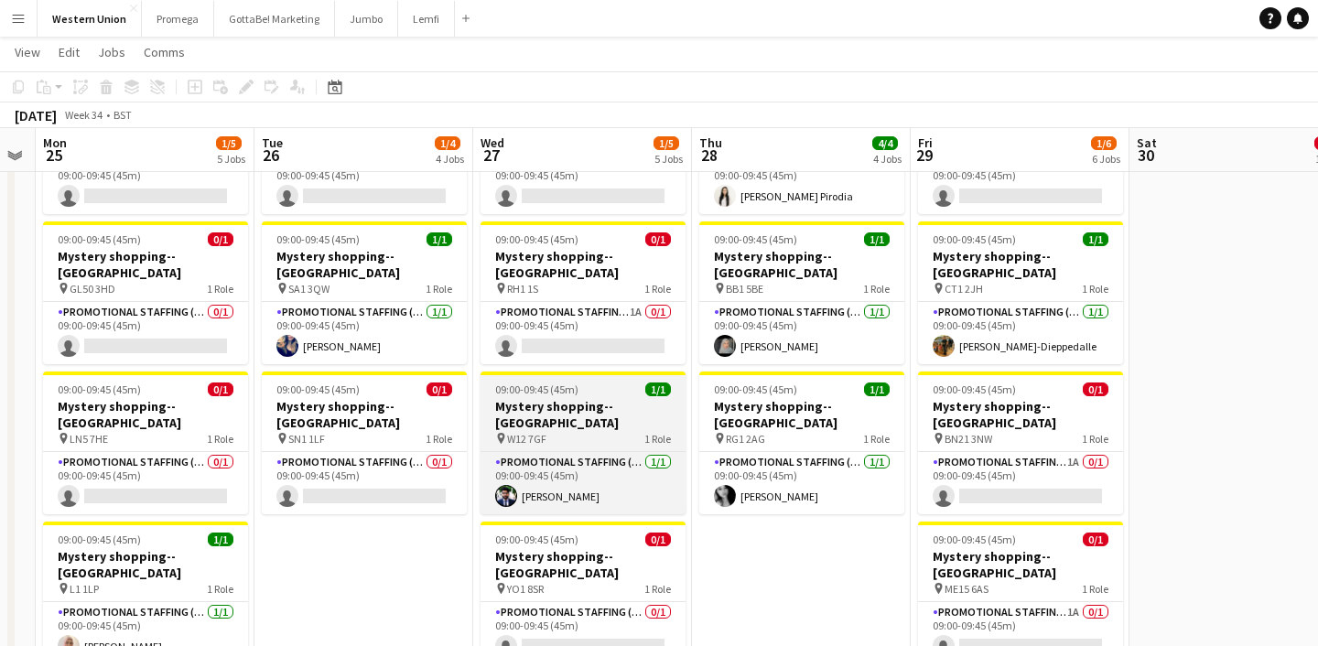
click at [593, 431] on div "pin W12 7GF 1 Role" at bounding box center [583, 438] width 205 height 15
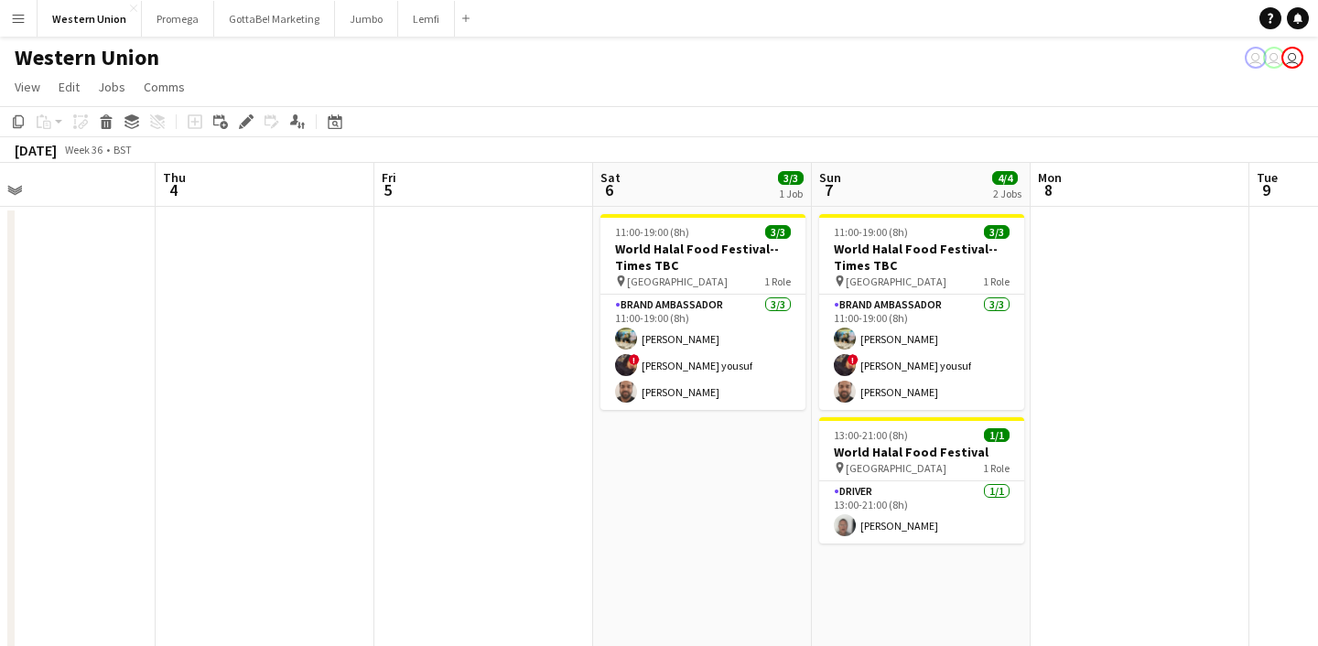
scroll to position [0, 721]
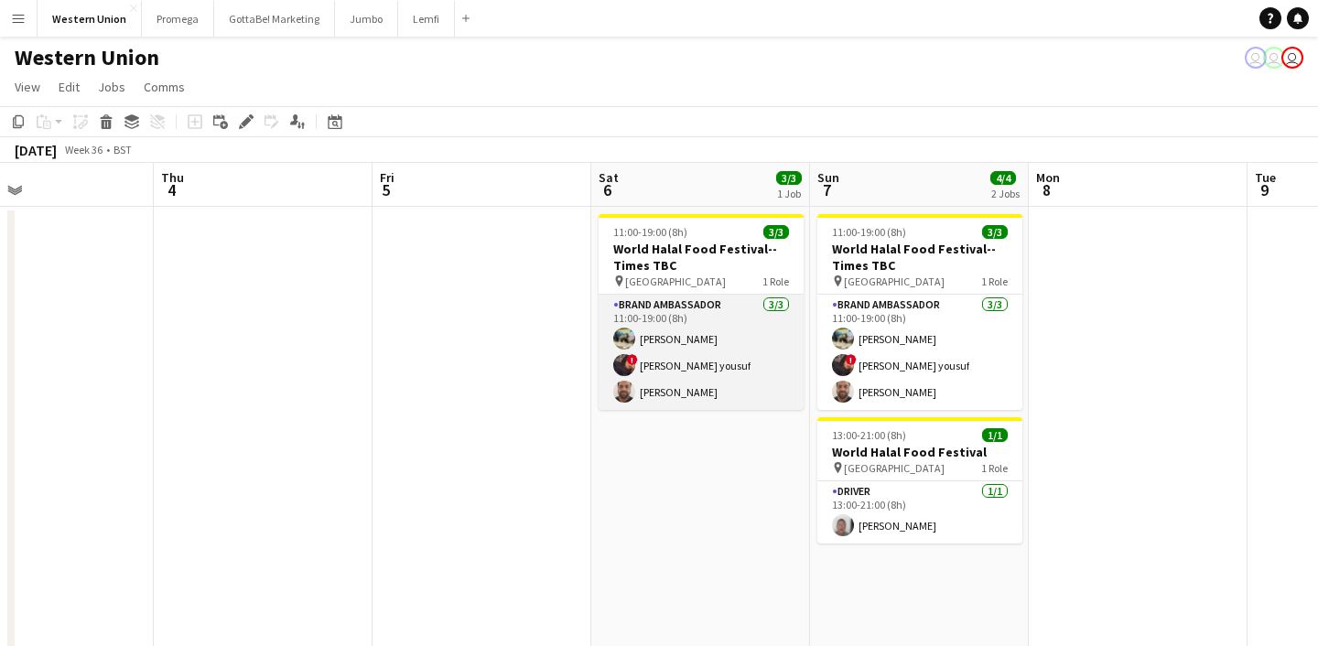
click at [678, 336] on app-card-role "Brand Ambassador [DATE] 11:00-19:00 (8h) [PERSON_NAME] ! [PERSON_NAME] [PERSON_…" at bounding box center [701, 352] width 205 height 115
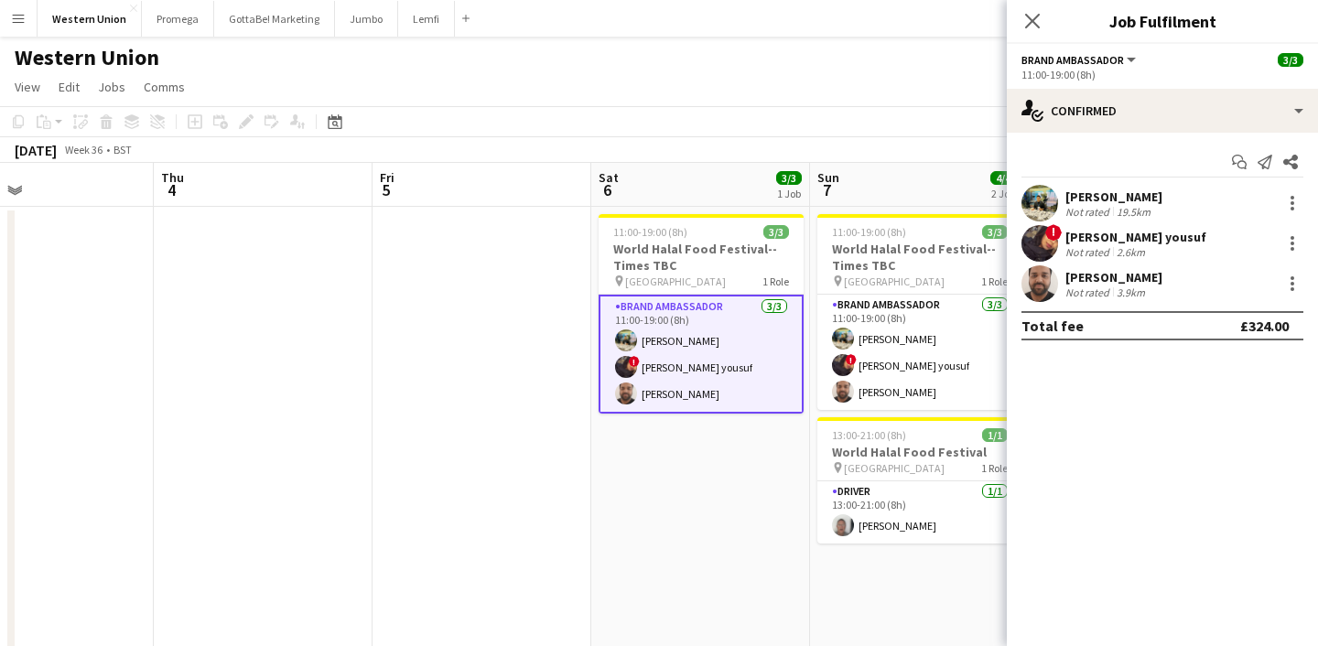
click at [1080, 203] on div "[PERSON_NAME]" at bounding box center [1114, 197] width 97 height 16
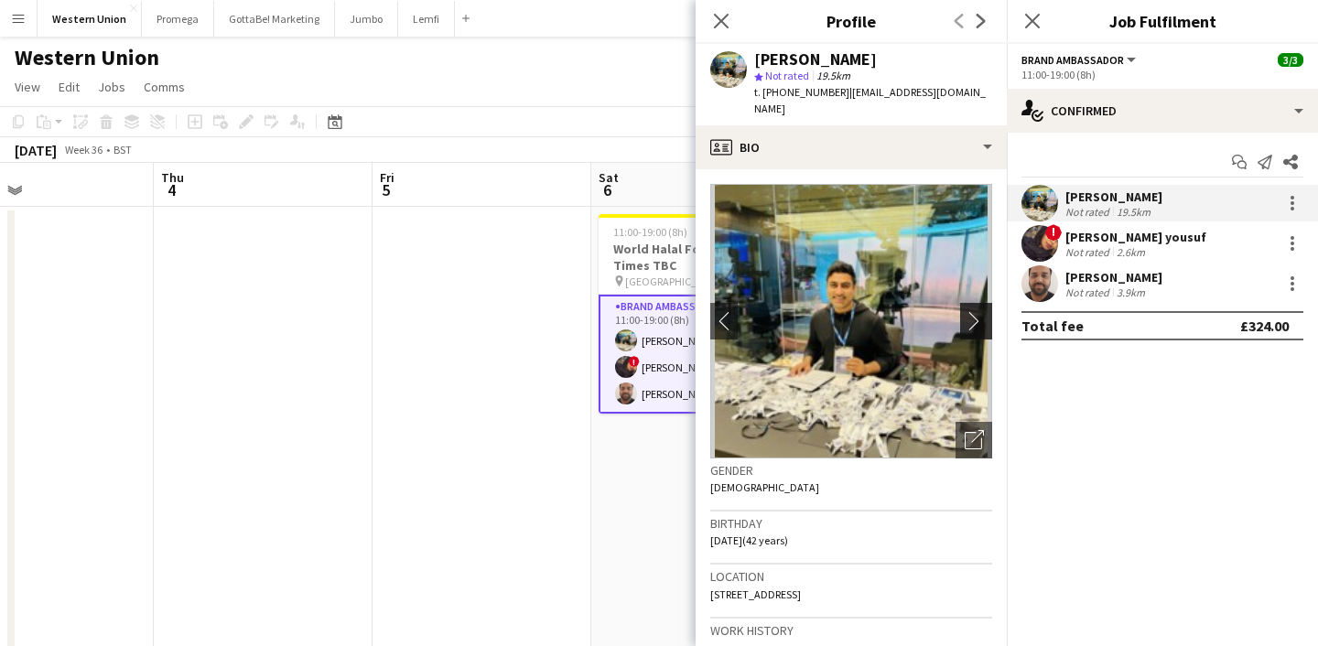
click at [981, 311] on app-icon "chevron-right" at bounding box center [979, 320] width 28 height 19
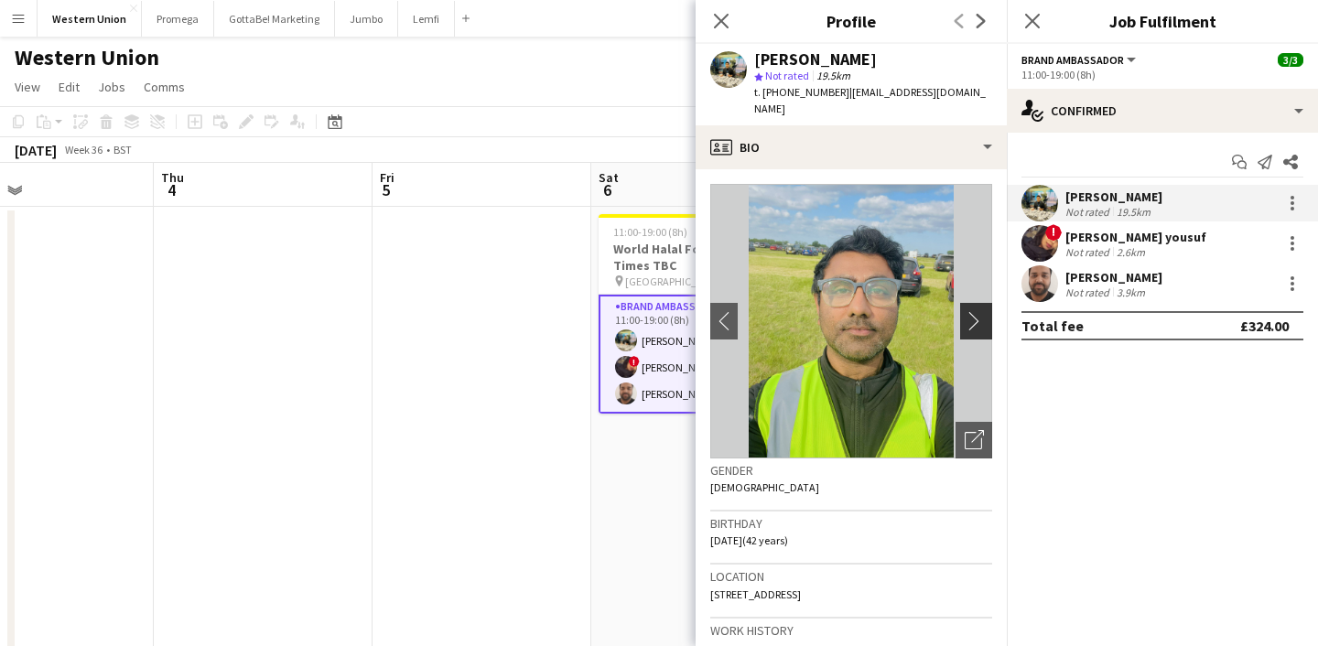
click at [974, 311] on app-icon "chevron-right" at bounding box center [979, 320] width 28 height 19
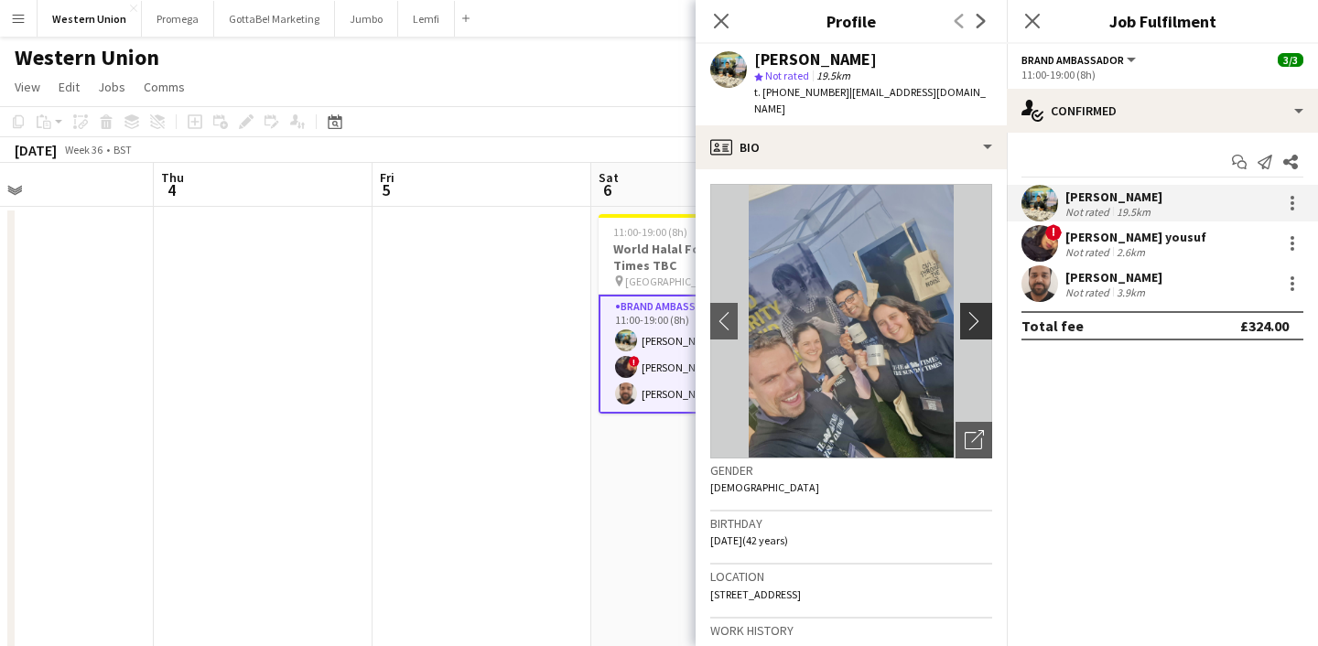
click at [974, 311] on app-icon "chevron-right" at bounding box center [979, 320] width 28 height 19
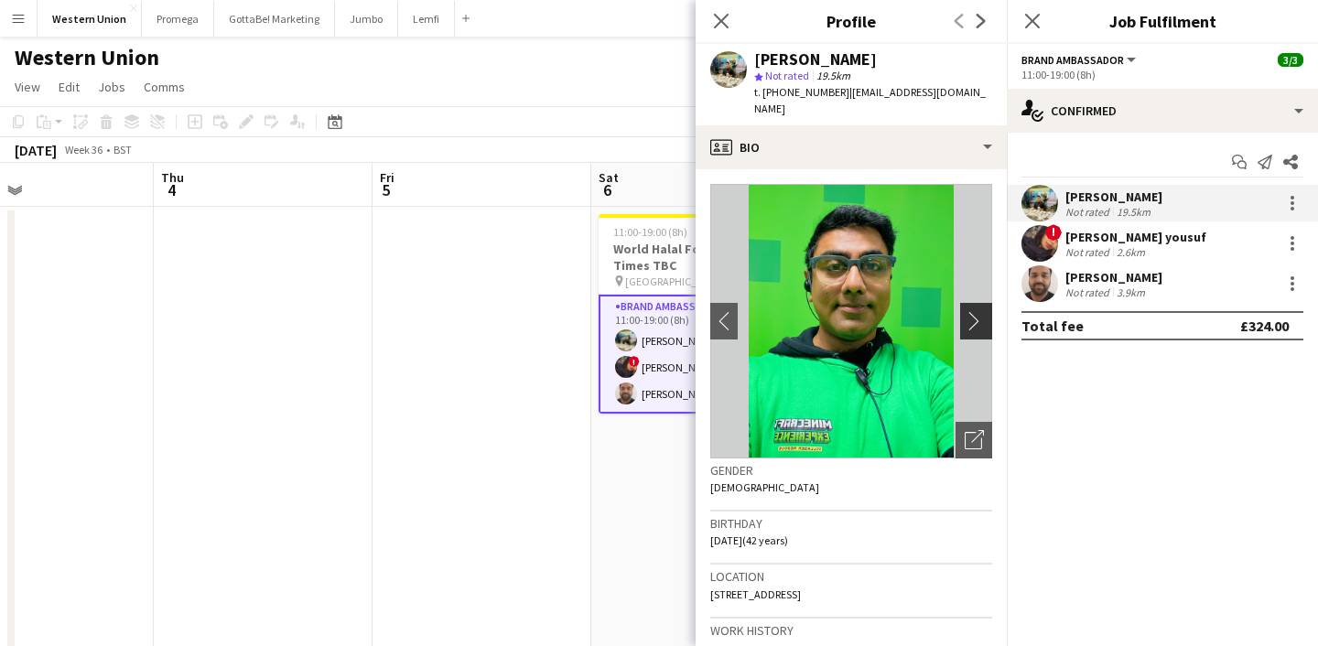
click at [974, 311] on app-icon "chevron-right" at bounding box center [979, 320] width 28 height 19
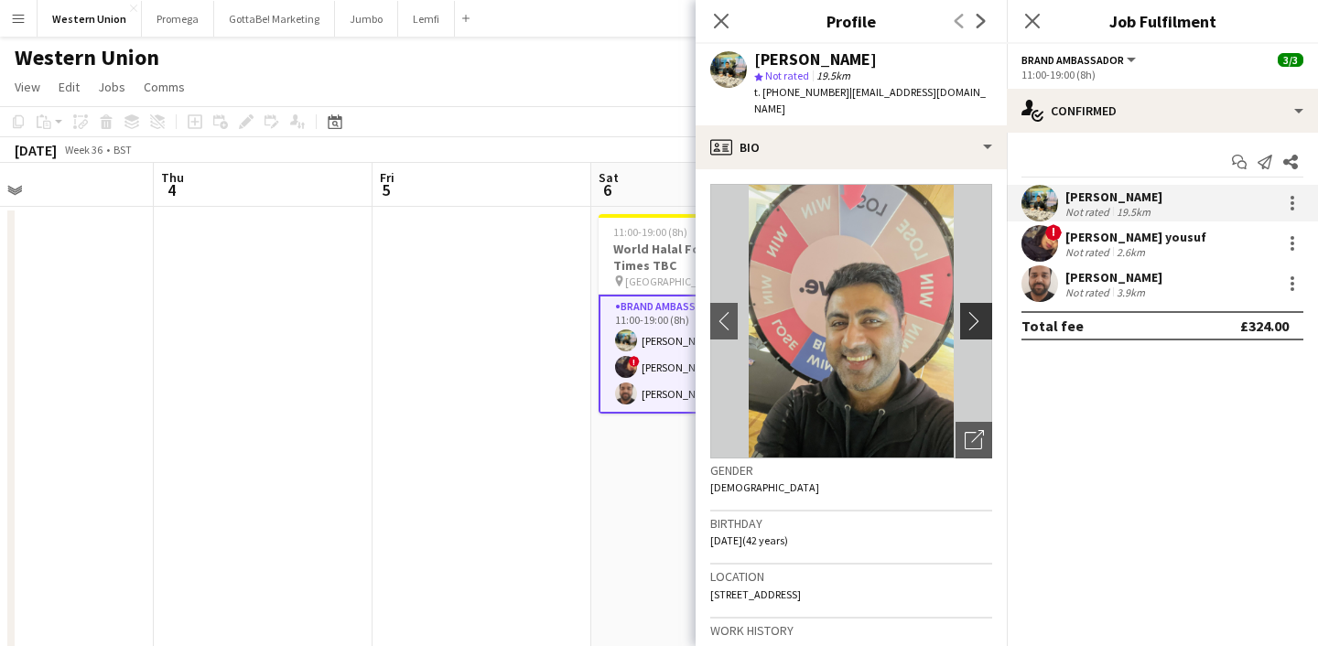
click at [974, 311] on app-icon "chevron-right" at bounding box center [979, 320] width 28 height 19
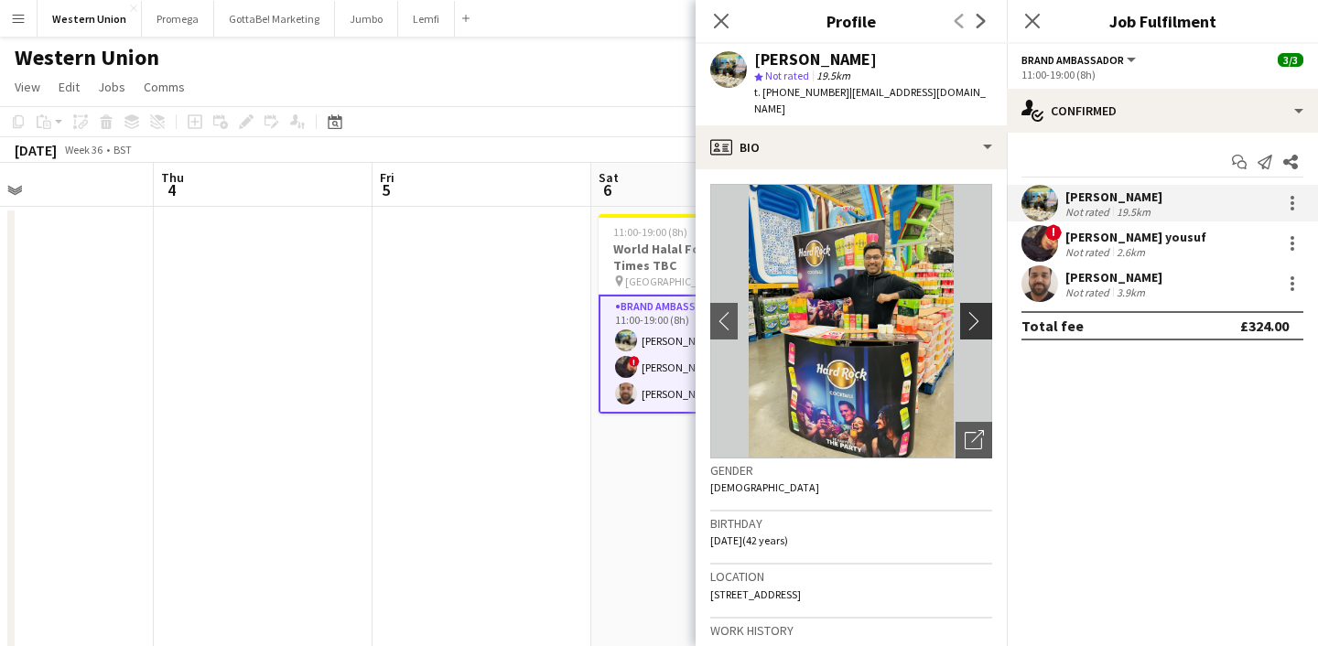
click at [974, 311] on app-icon "chevron-right" at bounding box center [979, 320] width 28 height 19
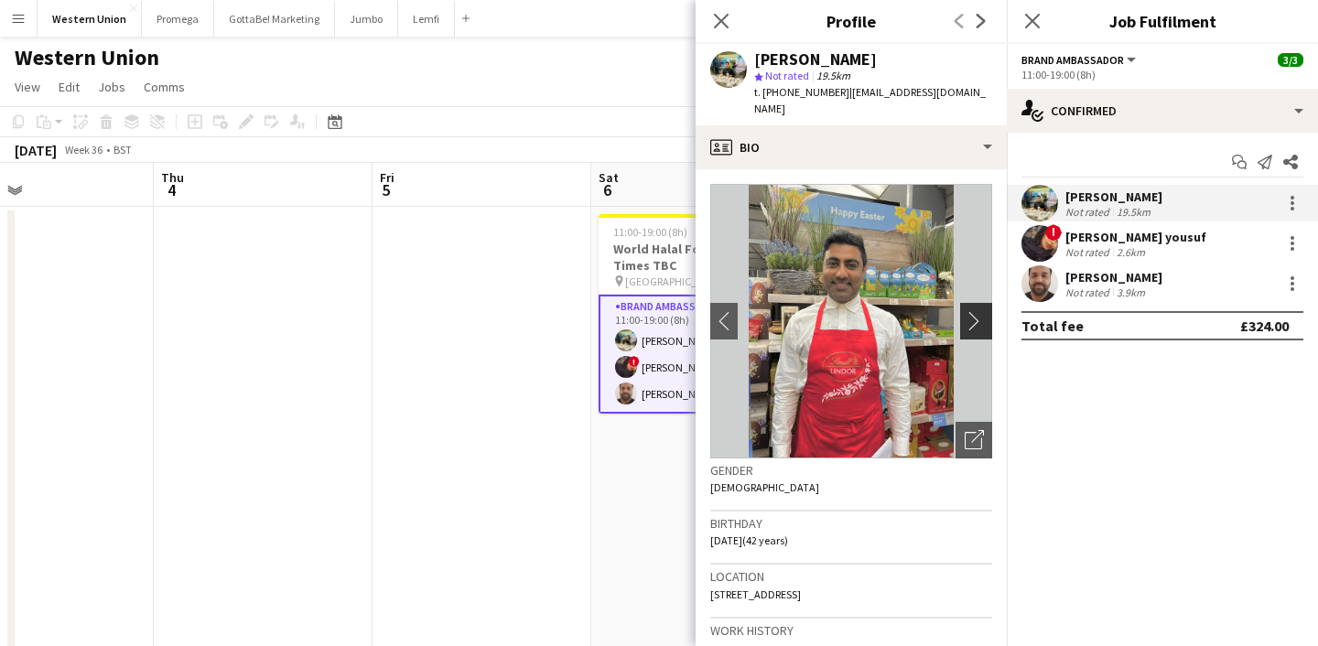
click at [967, 311] on app-icon "chevron-right" at bounding box center [979, 320] width 28 height 19
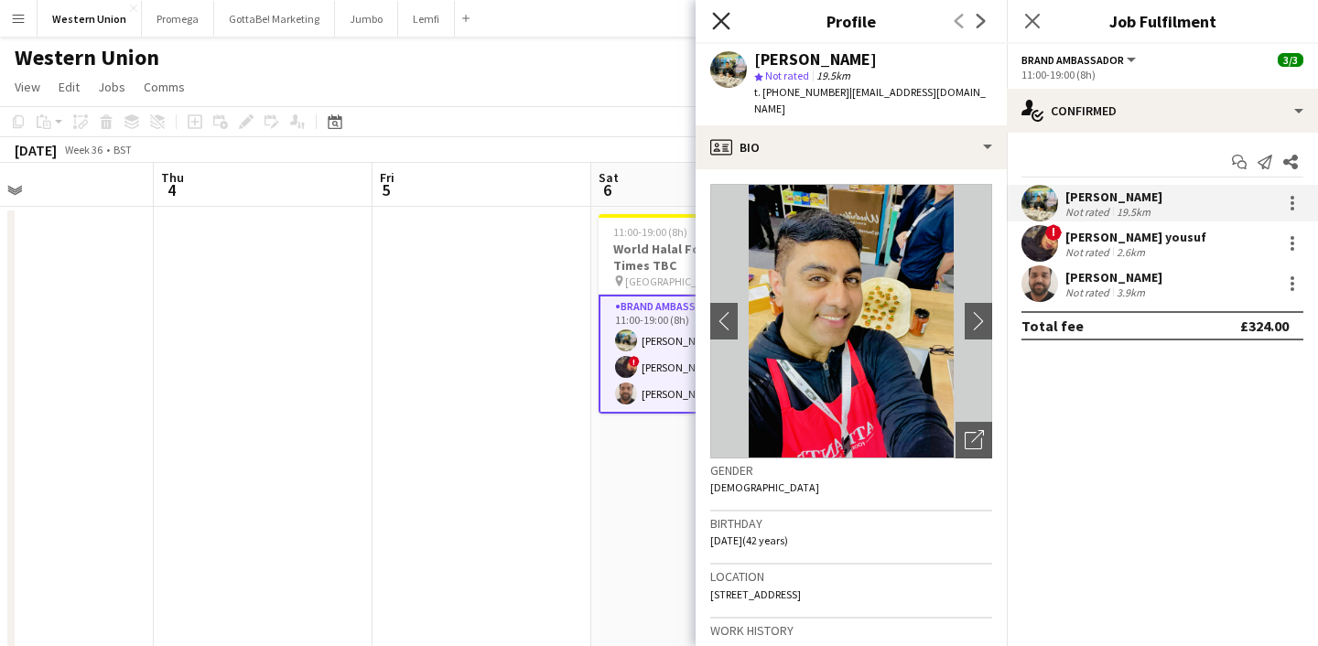
click at [721, 21] on icon at bounding box center [720, 20] width 17 height 17
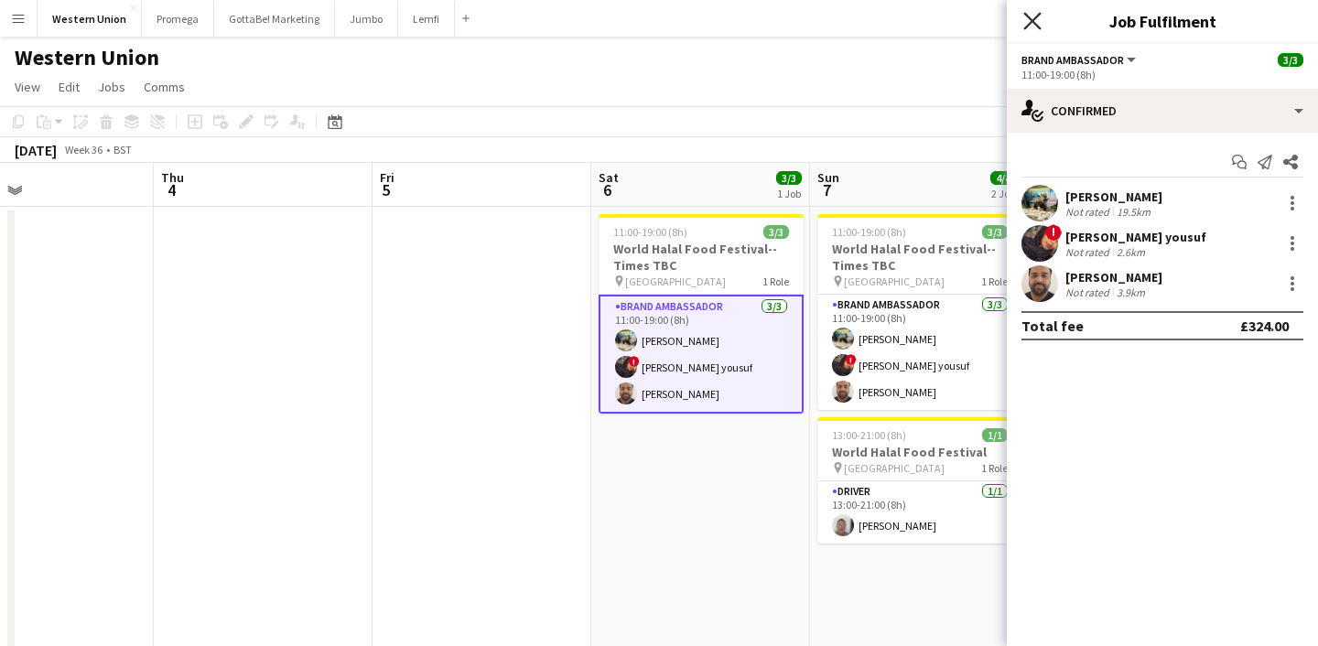
click at [1036, 18] on icon "Close pop-in" at bounding box center [1032, 20] width 17 height 17
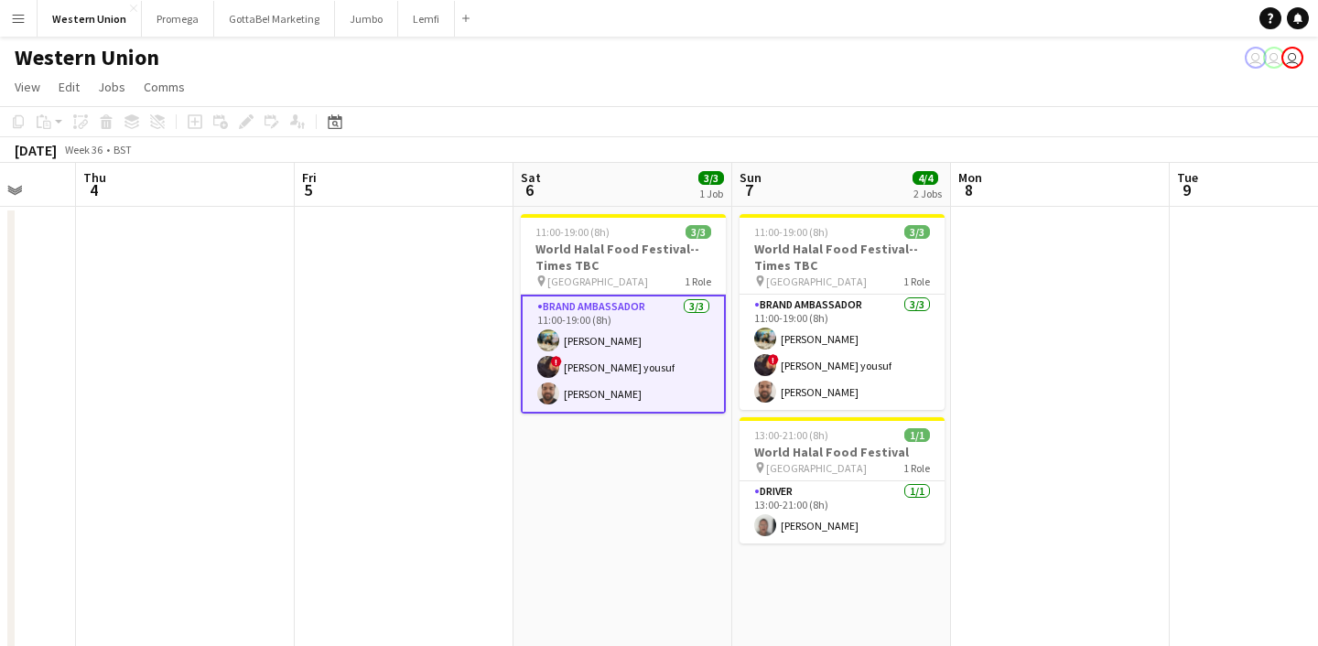
scroll to position [0, 807]
